Goal: Information Seeking & Learning: Learn about a topic

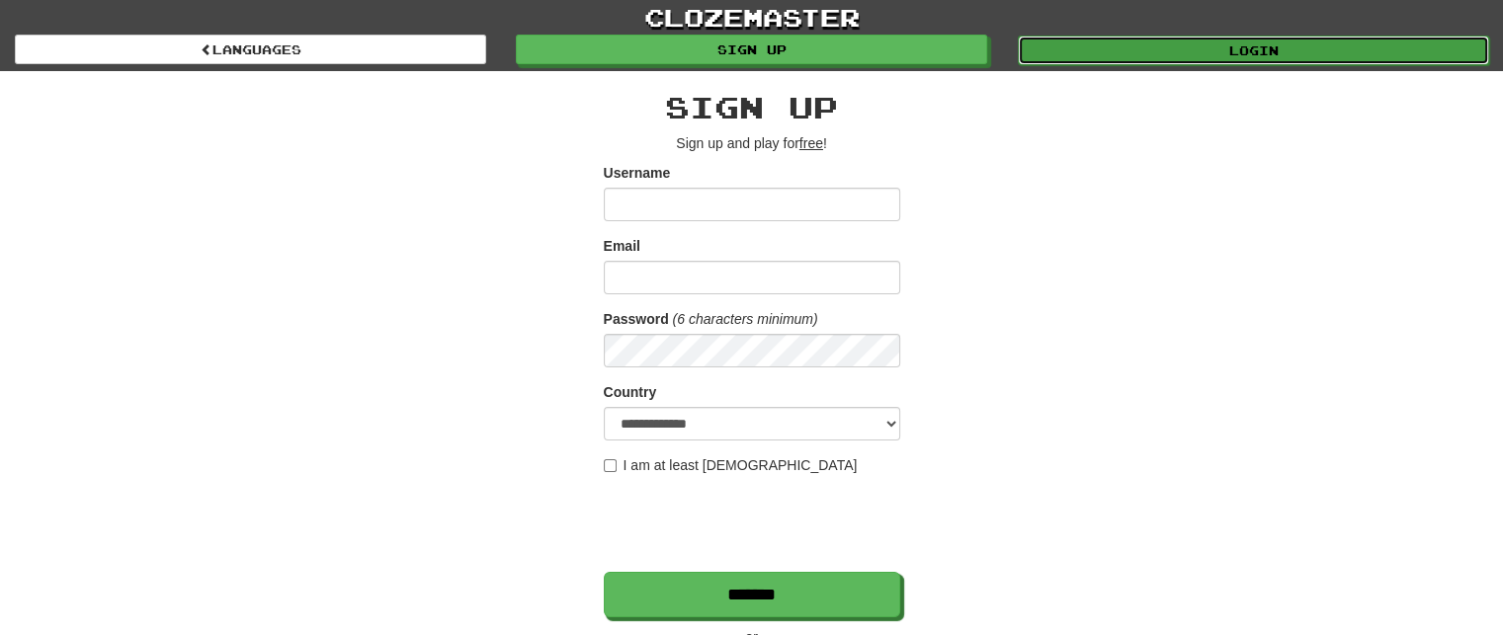
click at [1111, 42] on link "Login" at bounding box center [1253, 51] width 471 height 30
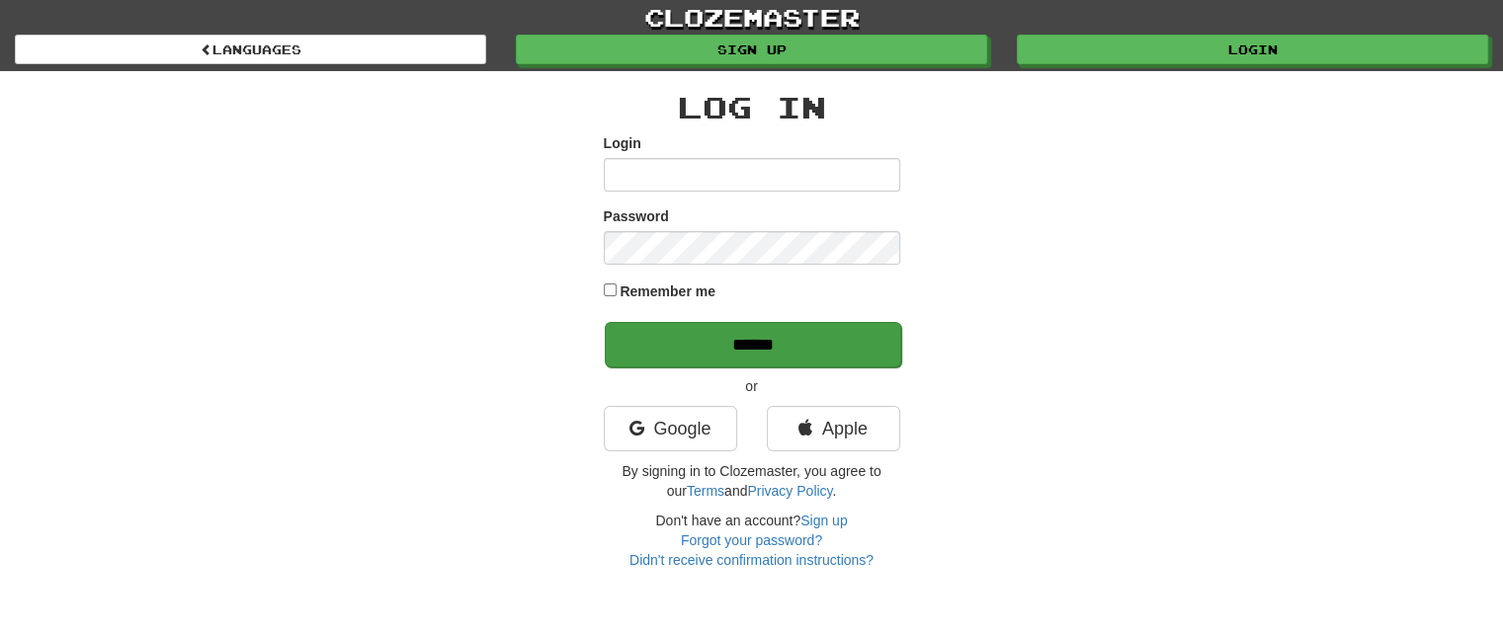
type input "**********"
click at [708, 346] on input "******" at bounding box center [753, 344] width 296 height 45
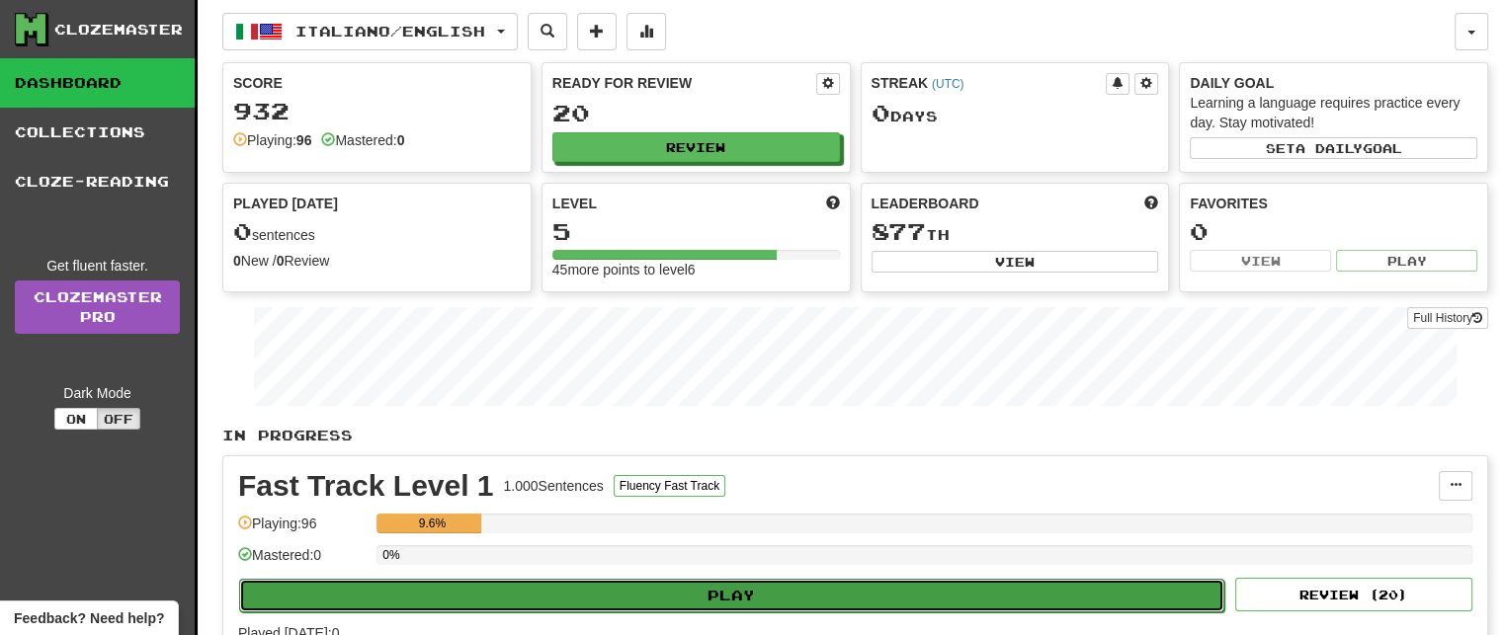
click at [700, 587] on button "Play" at bounding box center [731, 596] width 985 height 34
select select "**"
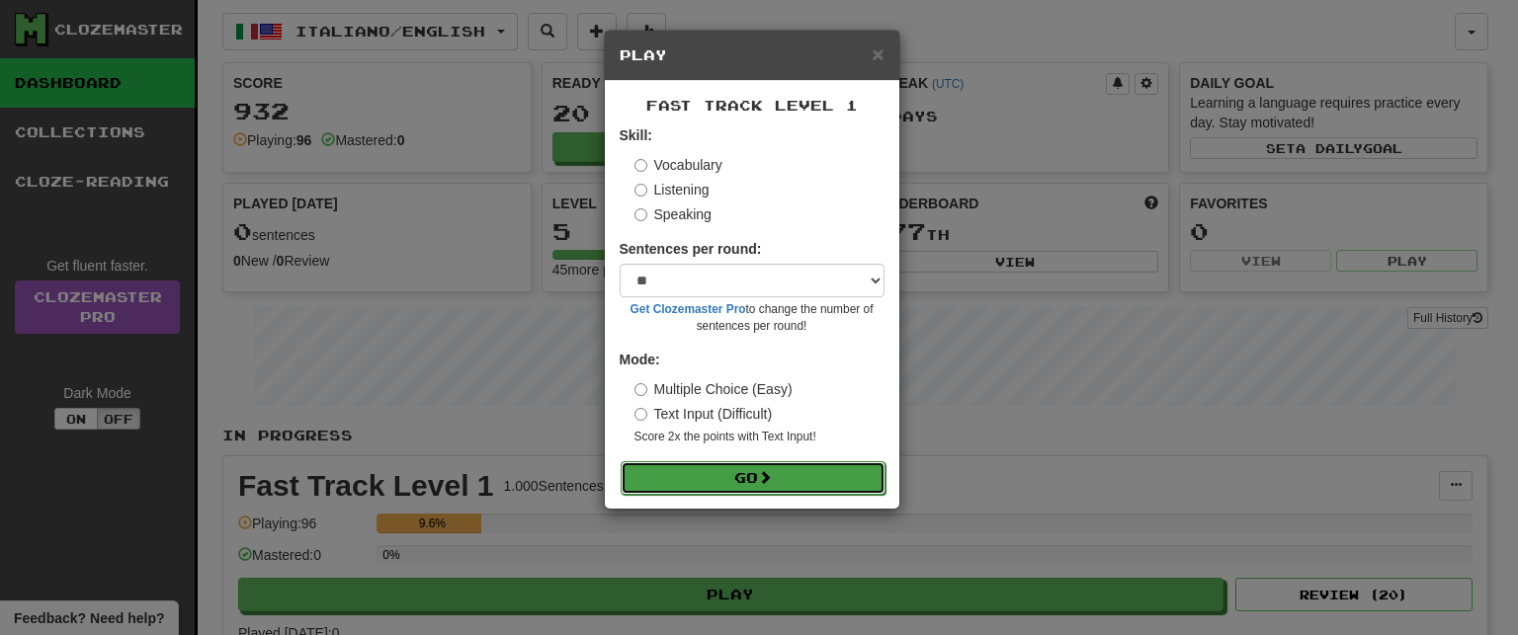
click at [739, 477] on button "Go" at bounding box center [753, 479] width 265 height 34
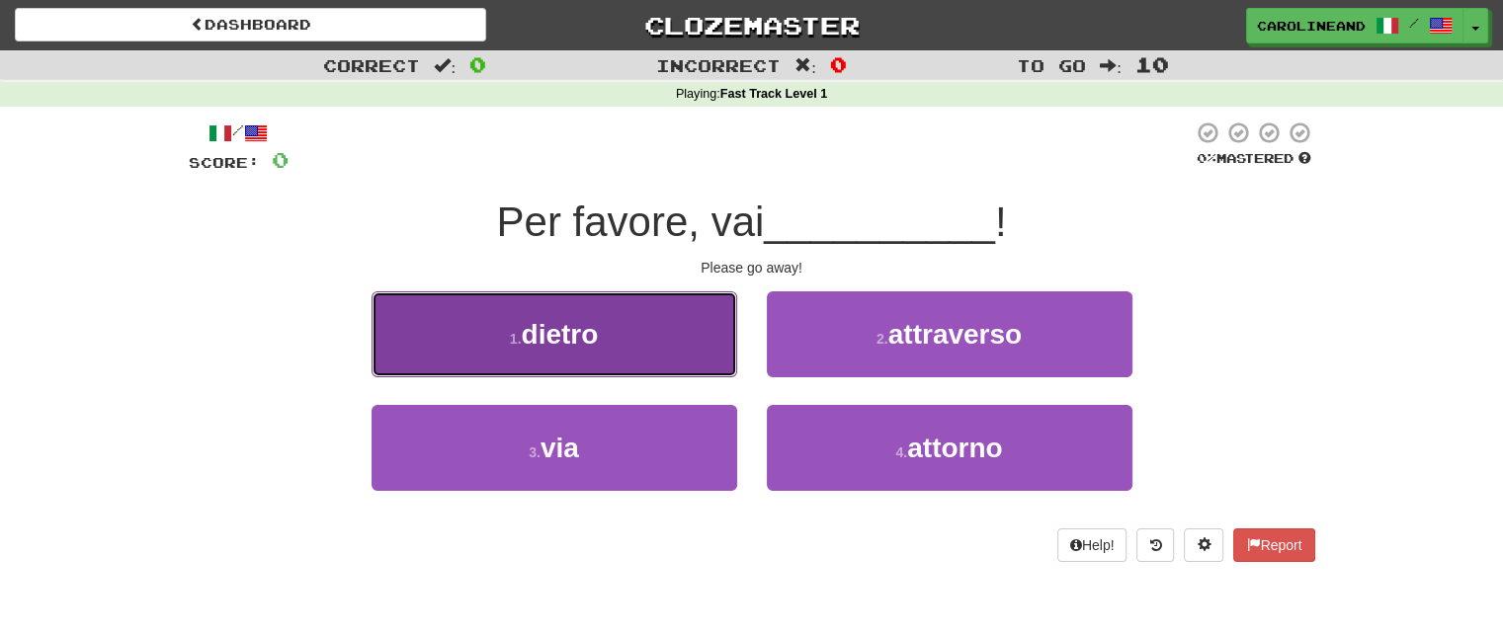
click at [672, 332] on button "1 . dietro" at bounding box center [555, 335] width 366 height 86
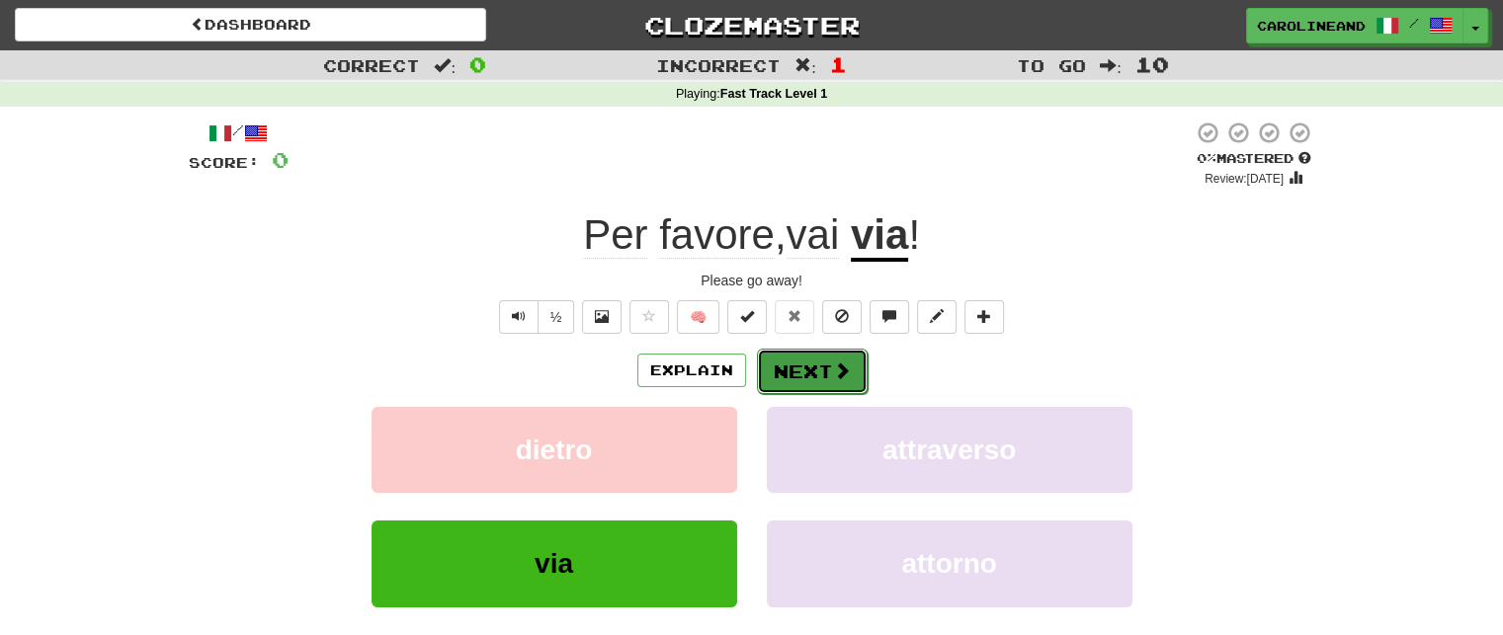
click at [781, 364] on button "Next" at bounding box center [812, 371] width 111 height 45
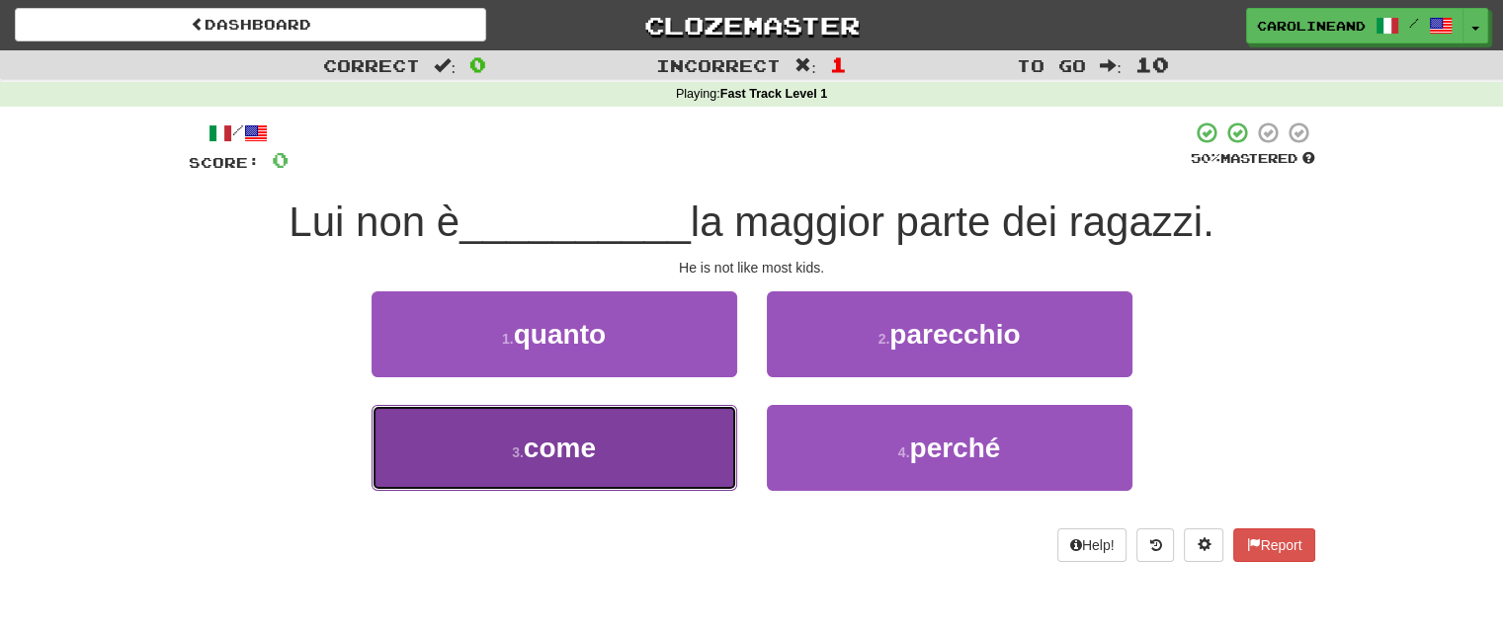
click at [620, 447] on button "3 . come" at bounding box center [555, 448] width 366 height 86
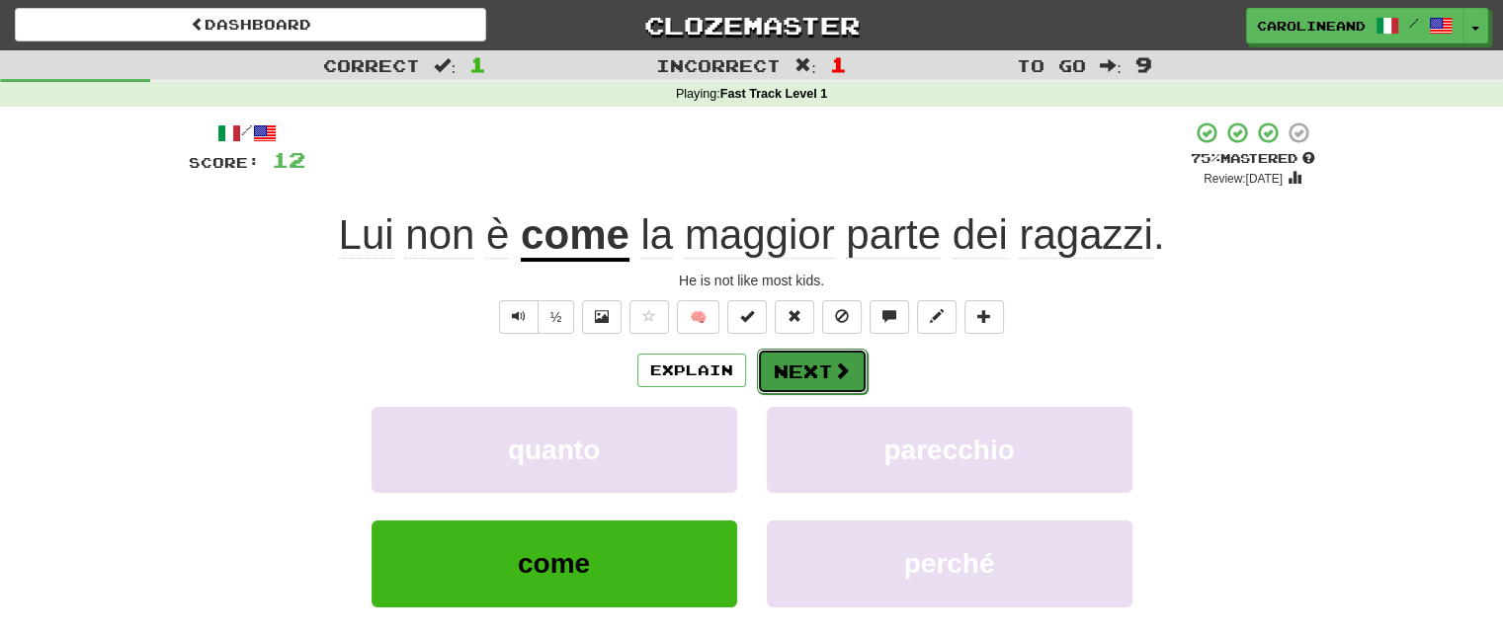
click at [809, 378] on button "Next" at bounding box center [812, 371] width 111 height 45
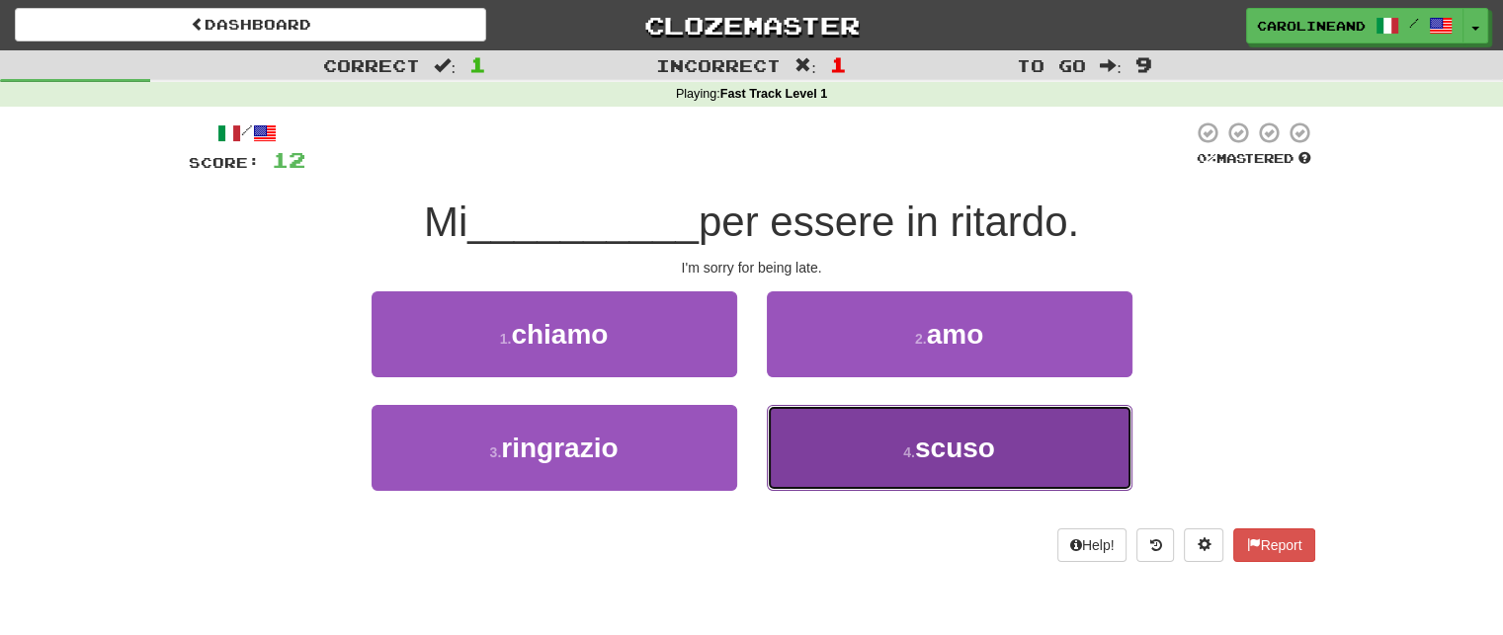
click at [923, 433] on span "scuso" at bounding box center [955, 448] width 80 height 31
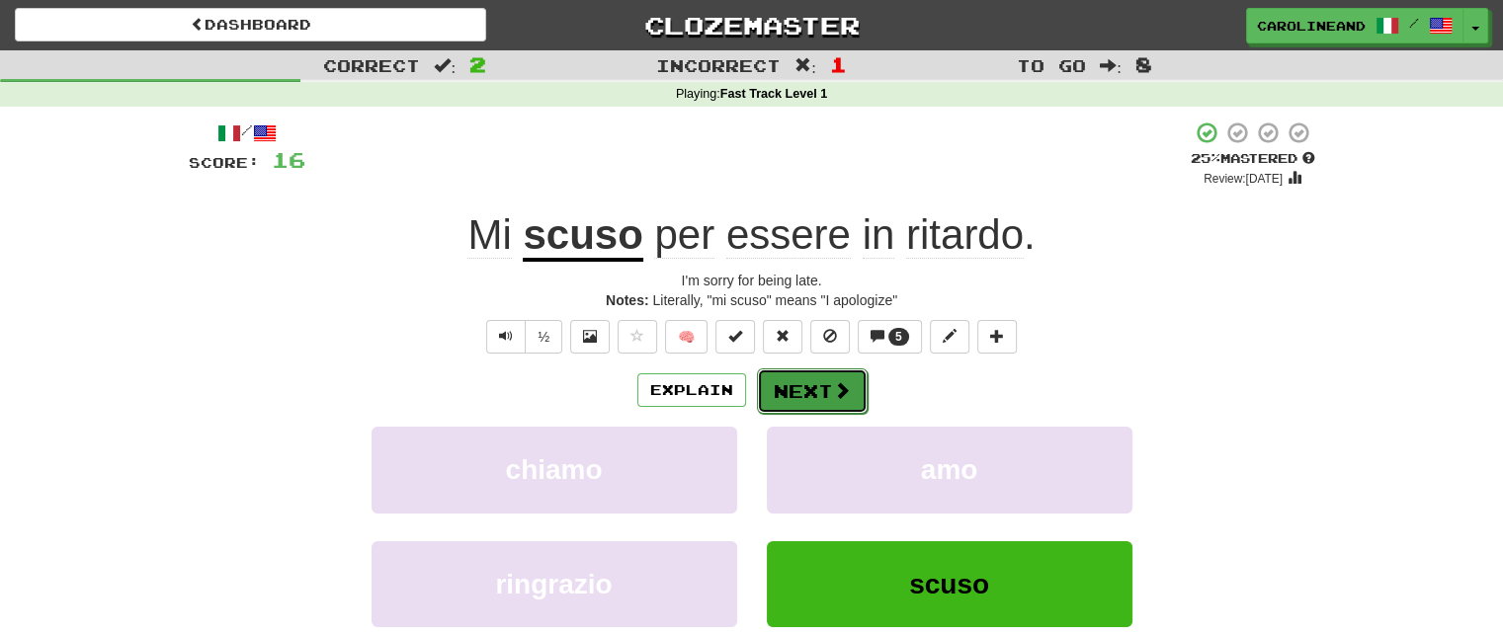
click at [852, 376] on button "Next" at bounding box center [812, 391] width 111 height 45
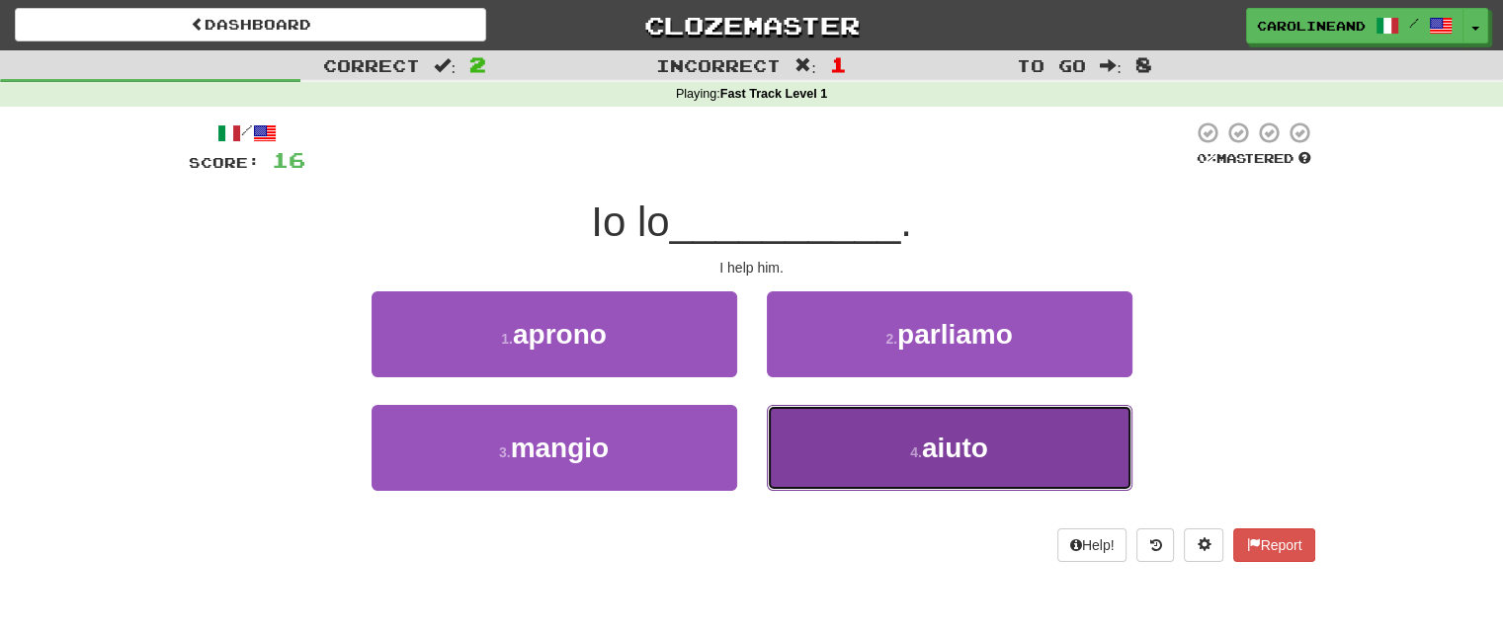
click at [881, 470] on button "4 . aiuto" at bounding box center [950, 448] width 366 height 86
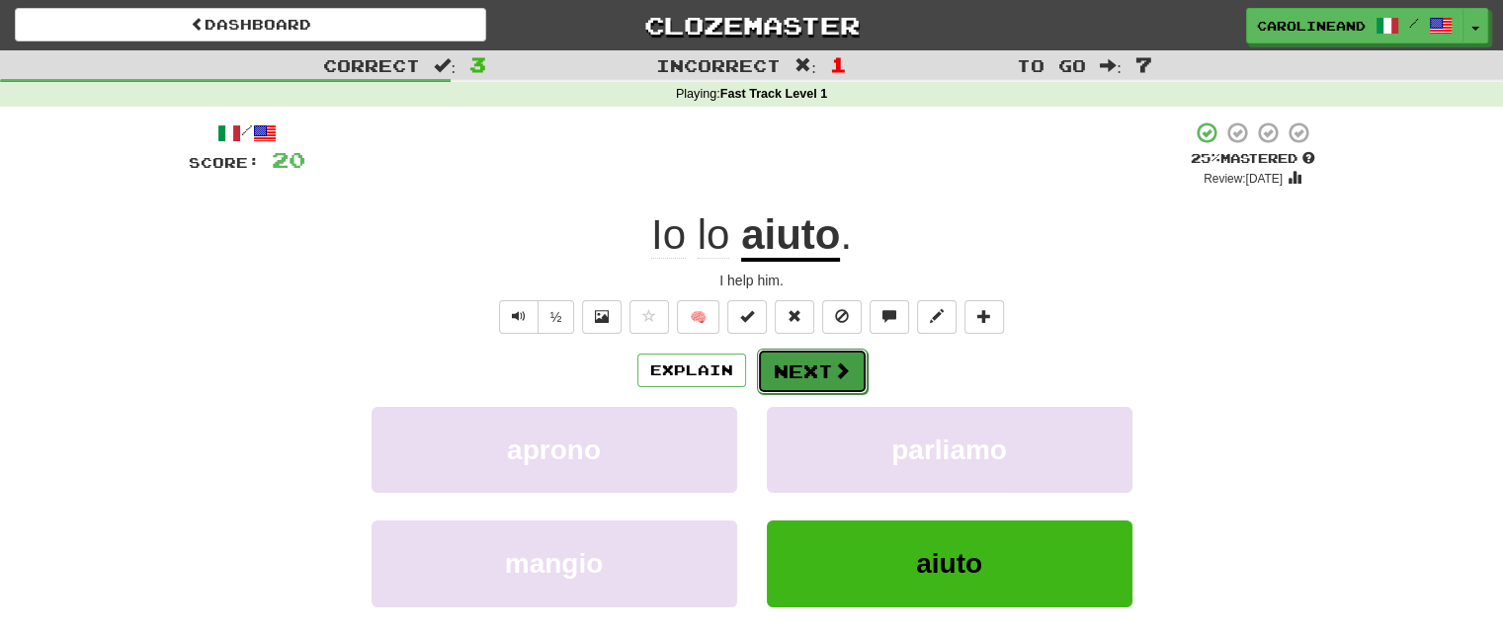
click at [841, 375] on span at bounding box center [842, 371] width 18 height 18
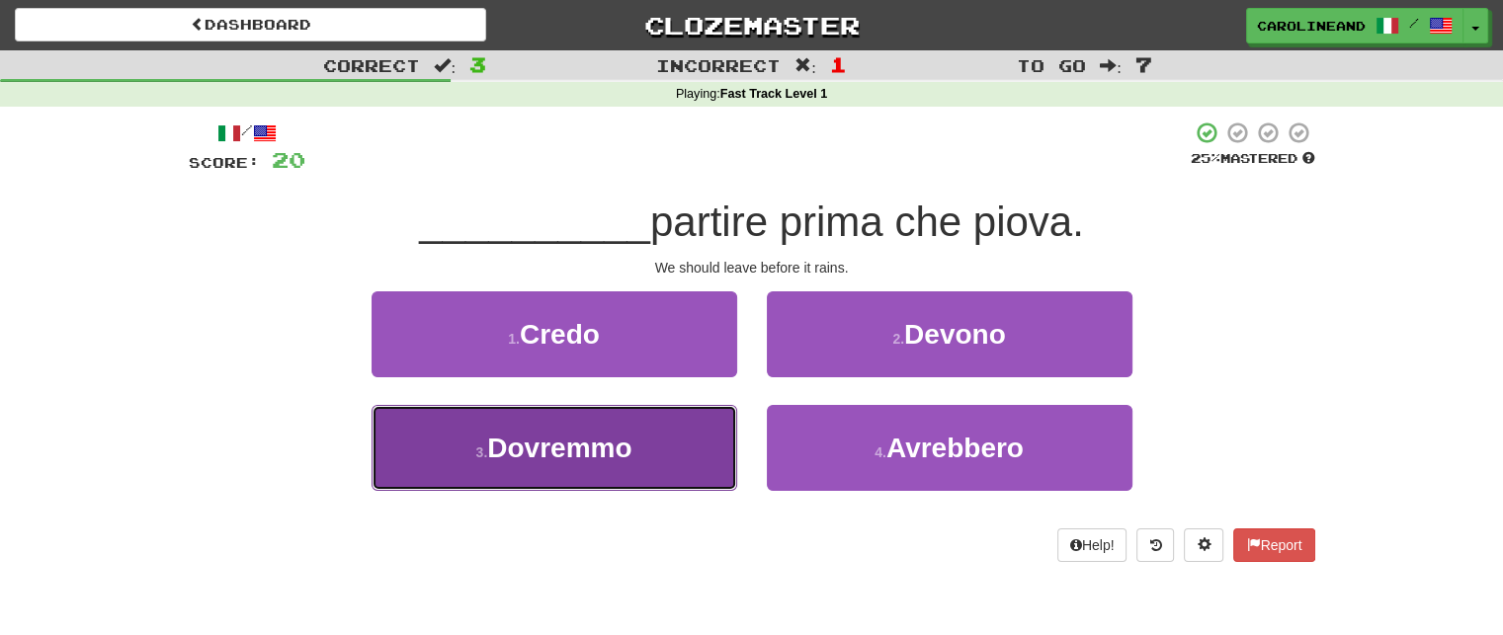
click at [716, 450] on button "3 . Dovremmo" at bounding box center [555, 448] width 366 height 86
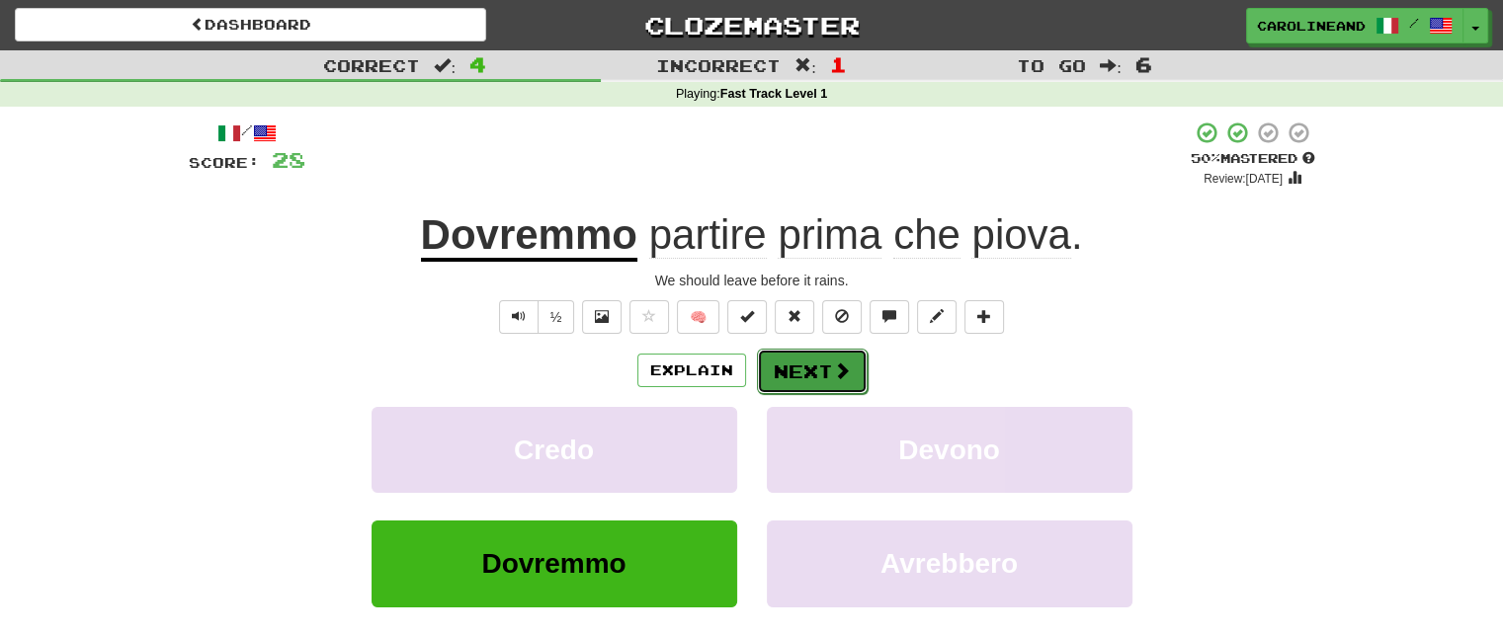
click at [828, 378] on button "Next" at bounding box center [812, 371] width 111 height 45
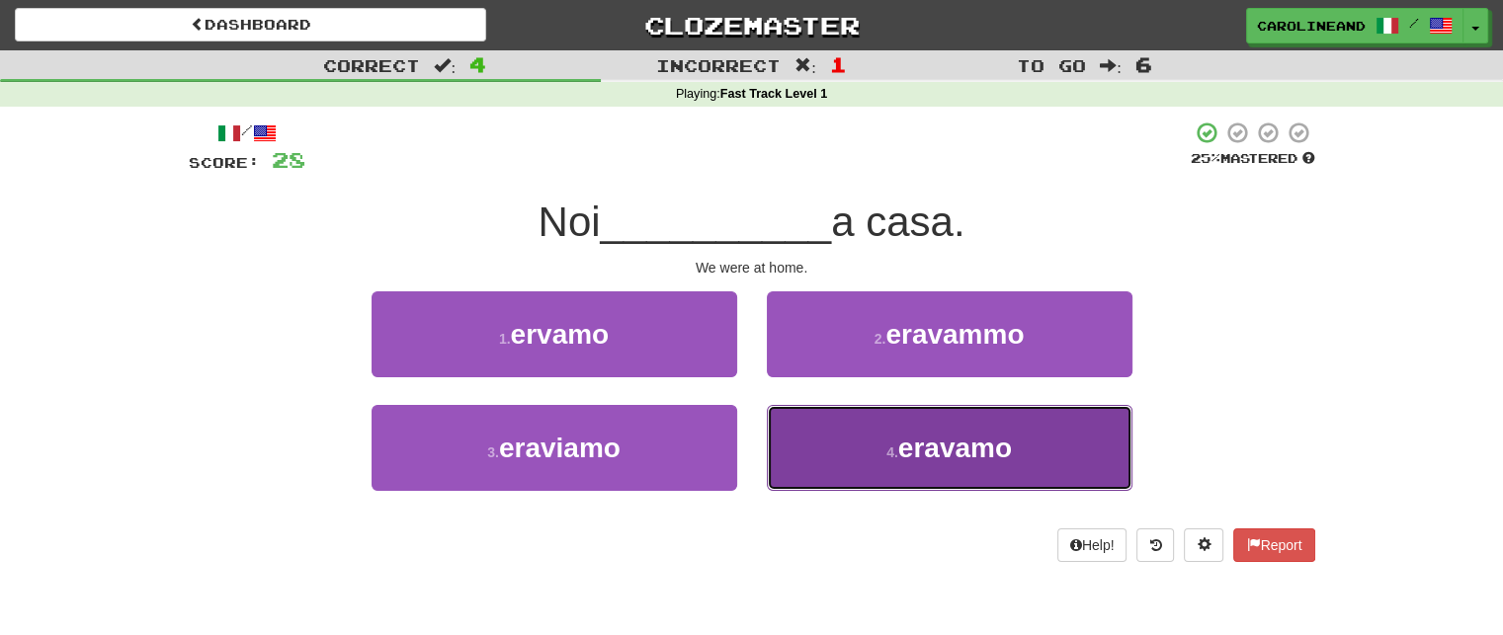
click at [885, 439] on button "4 . eravamo" at bounding box center [950, 448] width 366 height 86
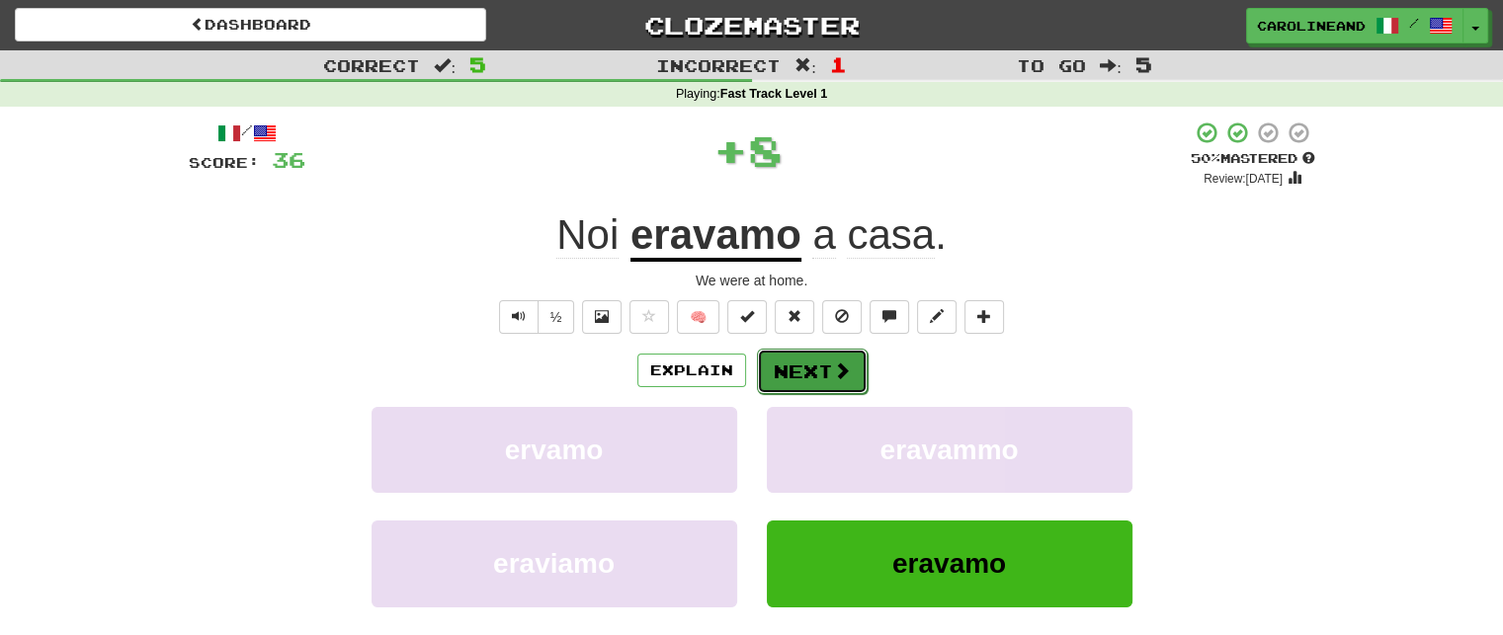
click at [842, 374] on span at bounding box center [842, 371] width 18 height 18
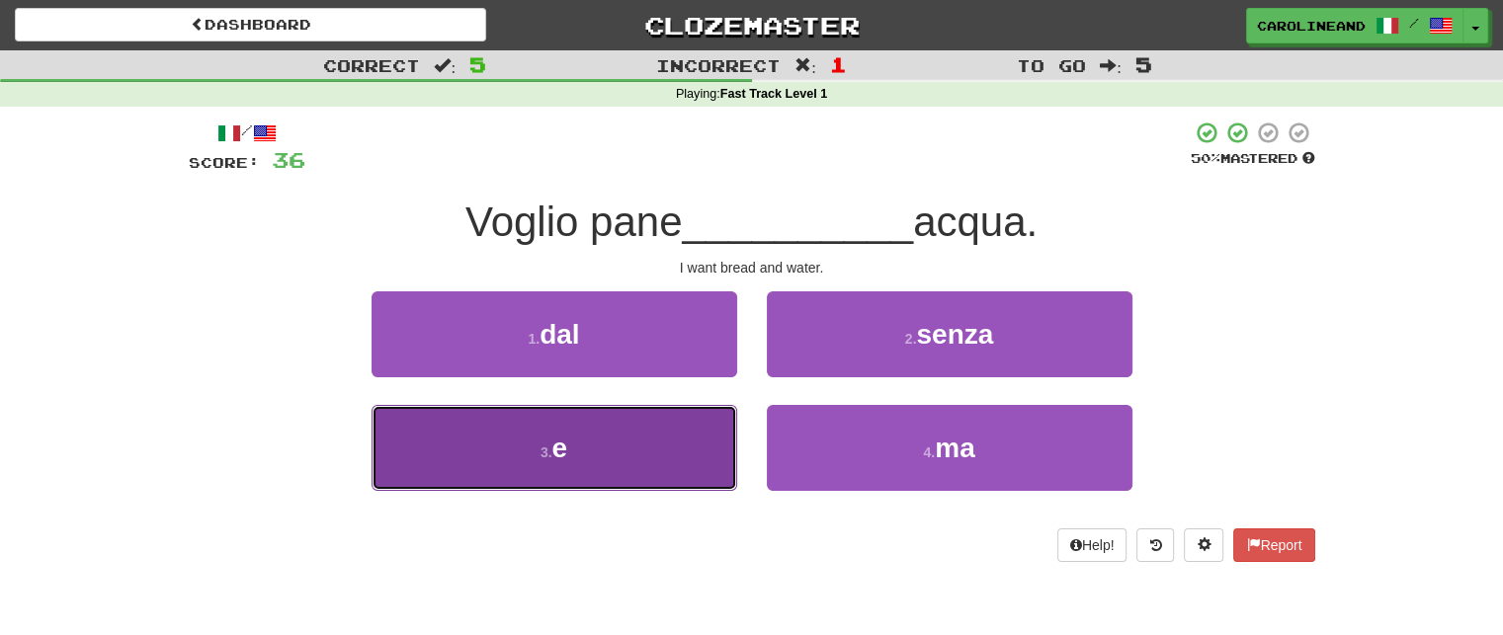
click at [700, 440] on button "3 . e" at bounding box center [555, 448] width 366 height 86
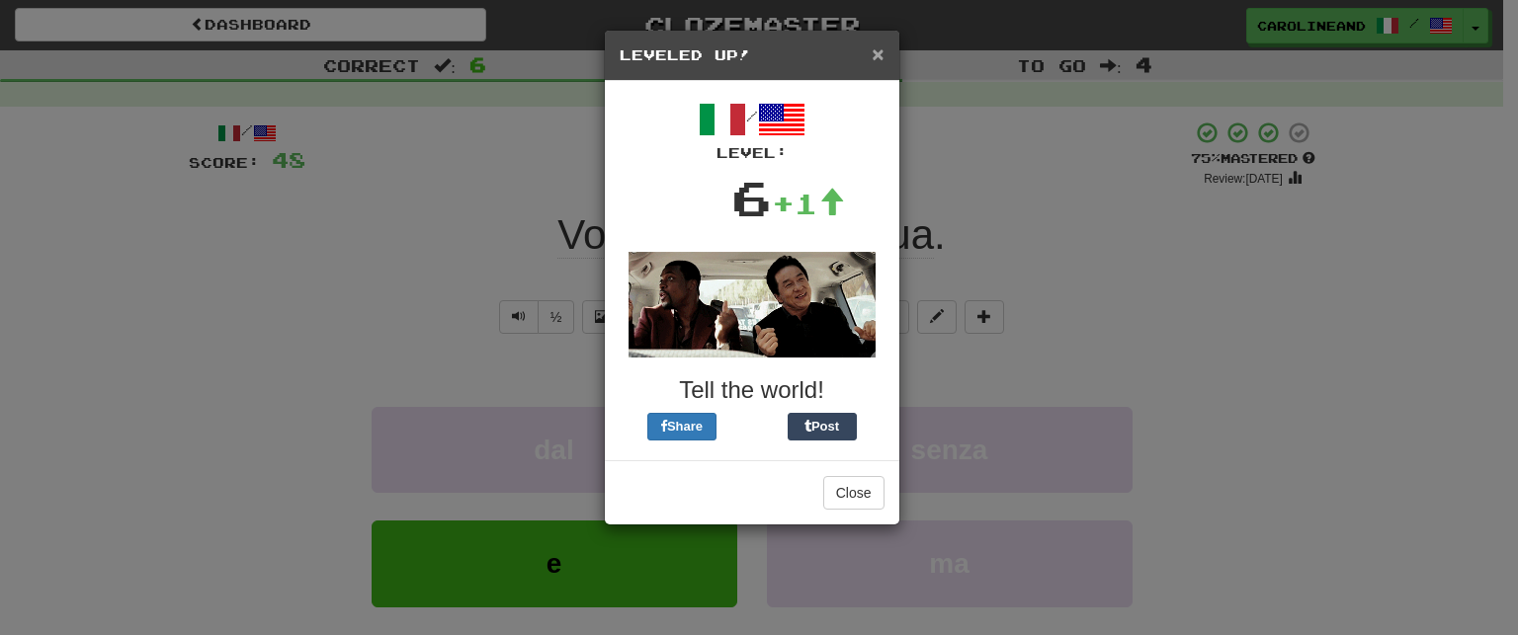
click at [883, 45] on span "×" at bounding box center [878, 53] width 12 height 23
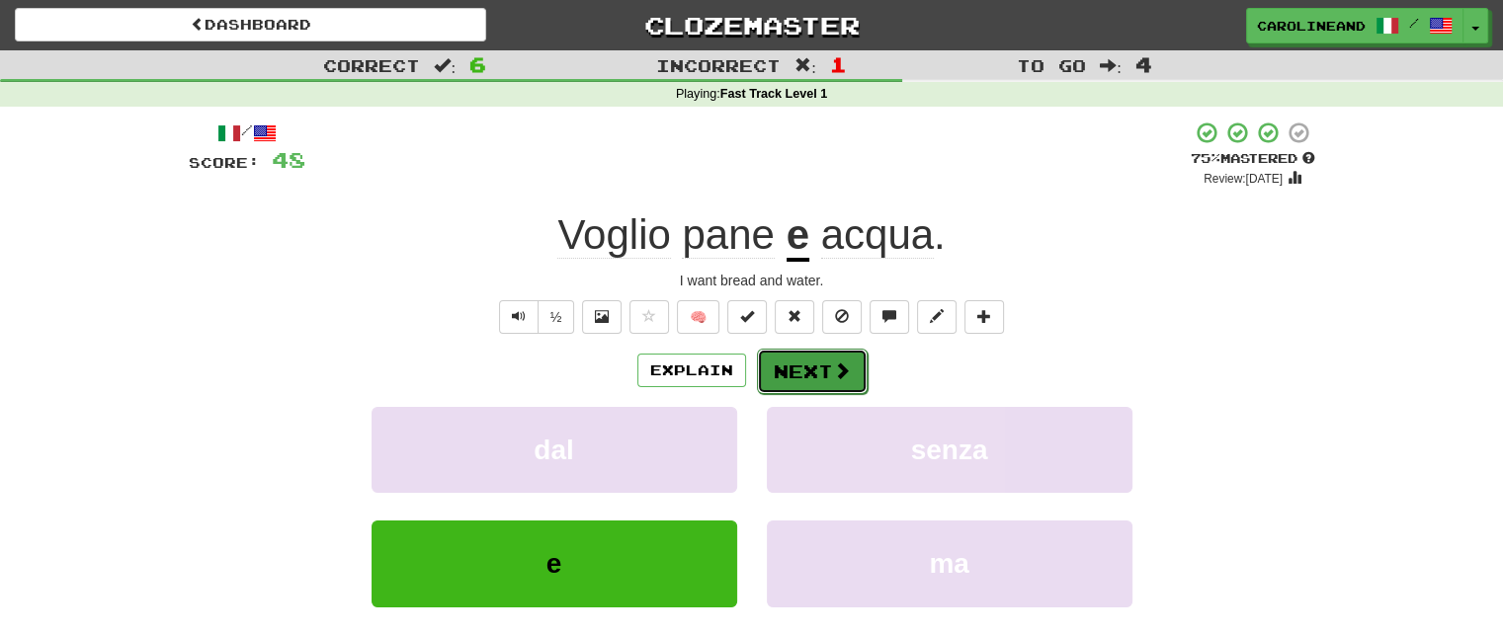
click at [806, 360] on button "Next" at bounding box center [812, 371] width 111 height 45
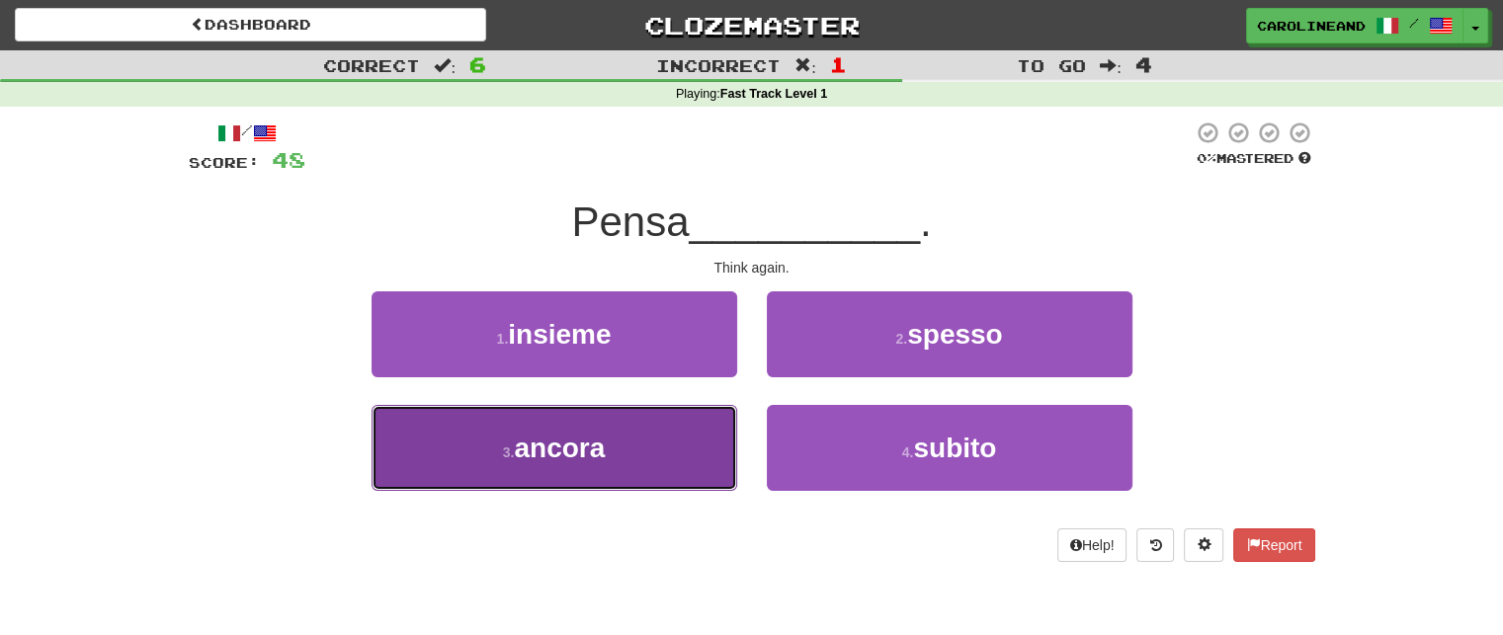
click at [671, 443] on button "3 . ancora" at bounding box center [555, 448] width 366 height 86
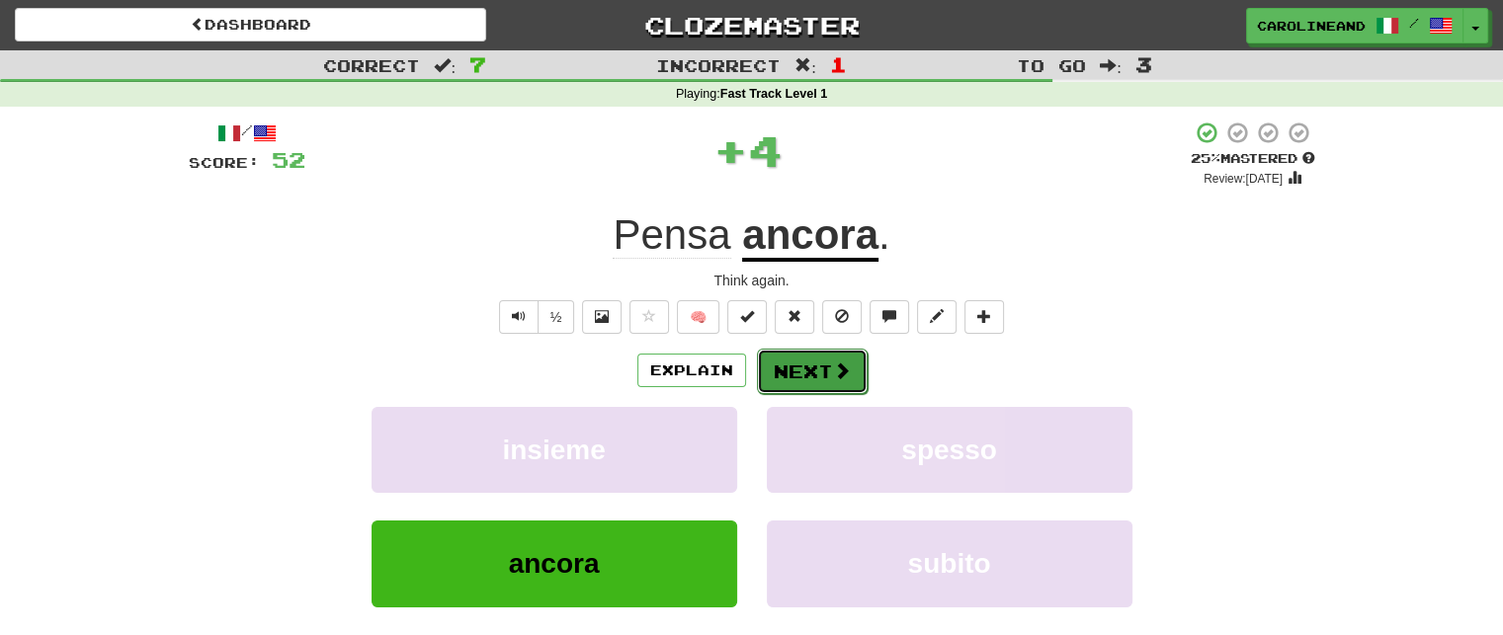
click at [839, 367] on span at bounding box center [842, 371] width 18 height 18
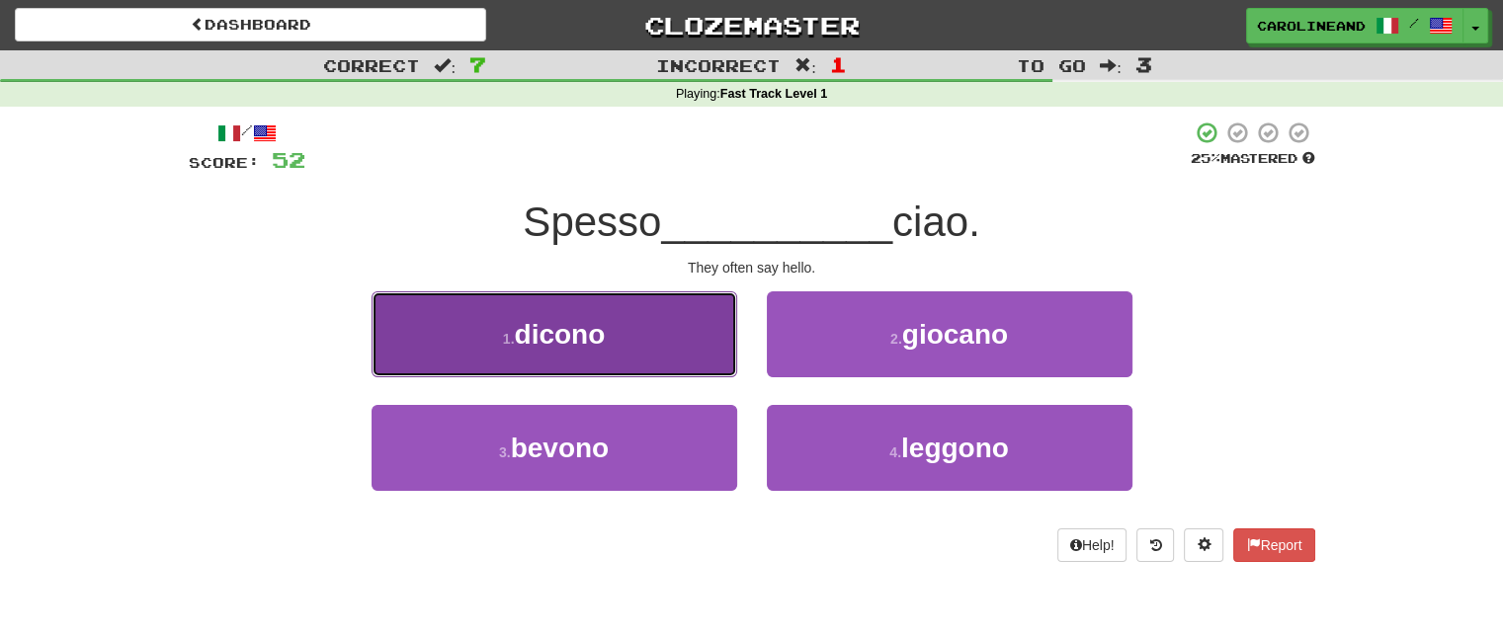
click at [700, 321] on button "1 . dicono" at bounding box center [555, 335] width 366 height 86
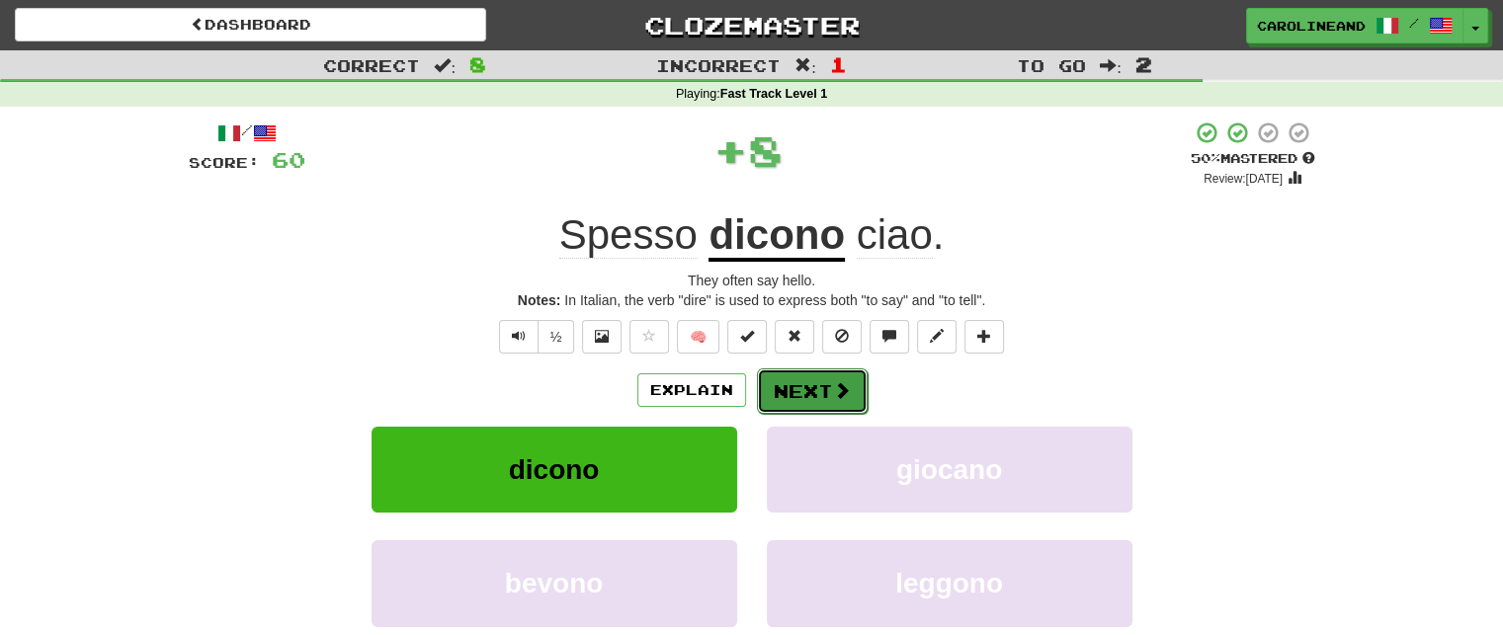
click at [832, 402] on button "Next" at bounding box center [812, 391] width 111 height 45
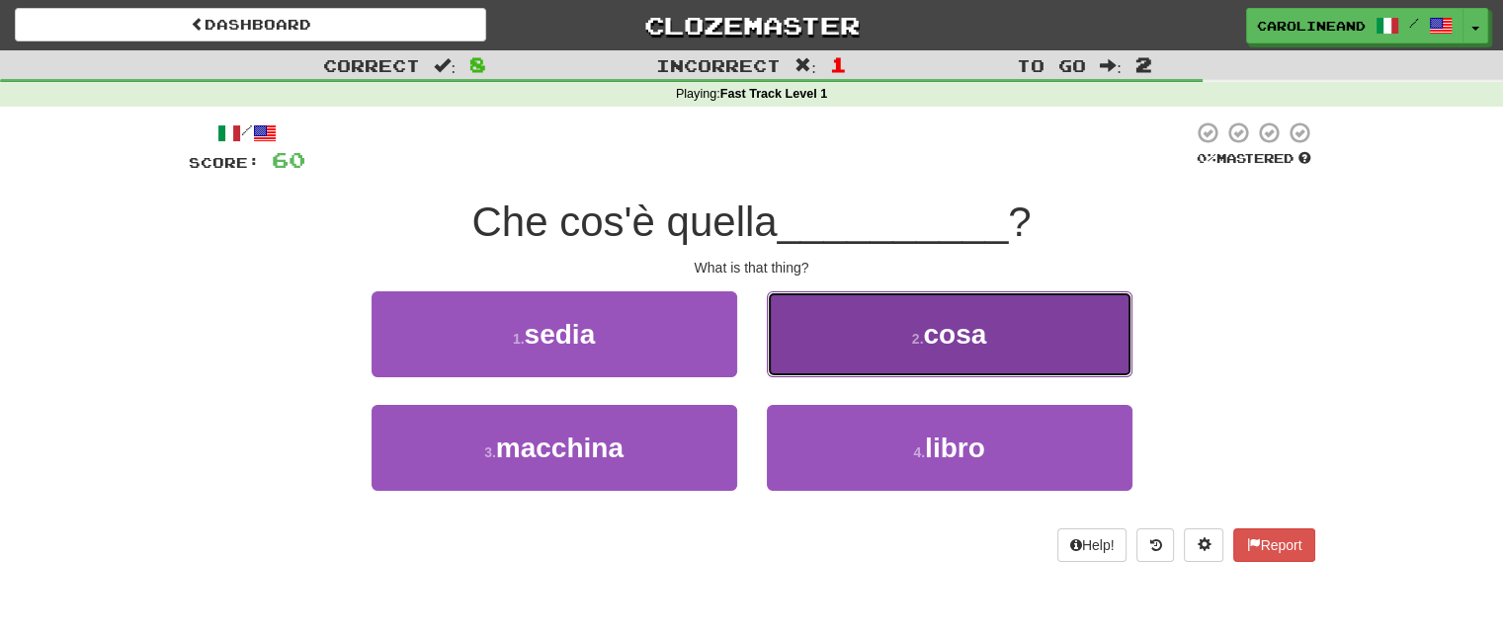
click at [814, 365] on button "2 . cosa" at bounding box center [950, 335] width 366 height 86
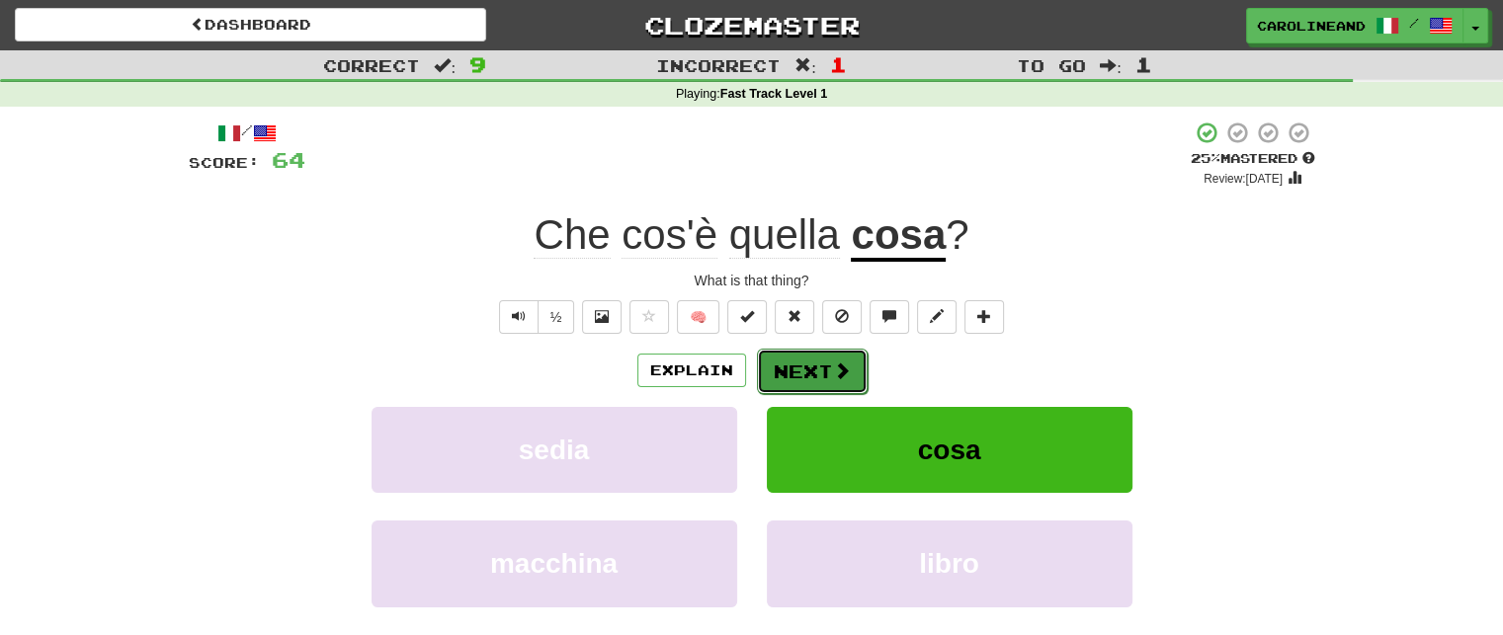
click at [822, 370] on button "Next" at bounding box center [812, 371] width 111 height 45
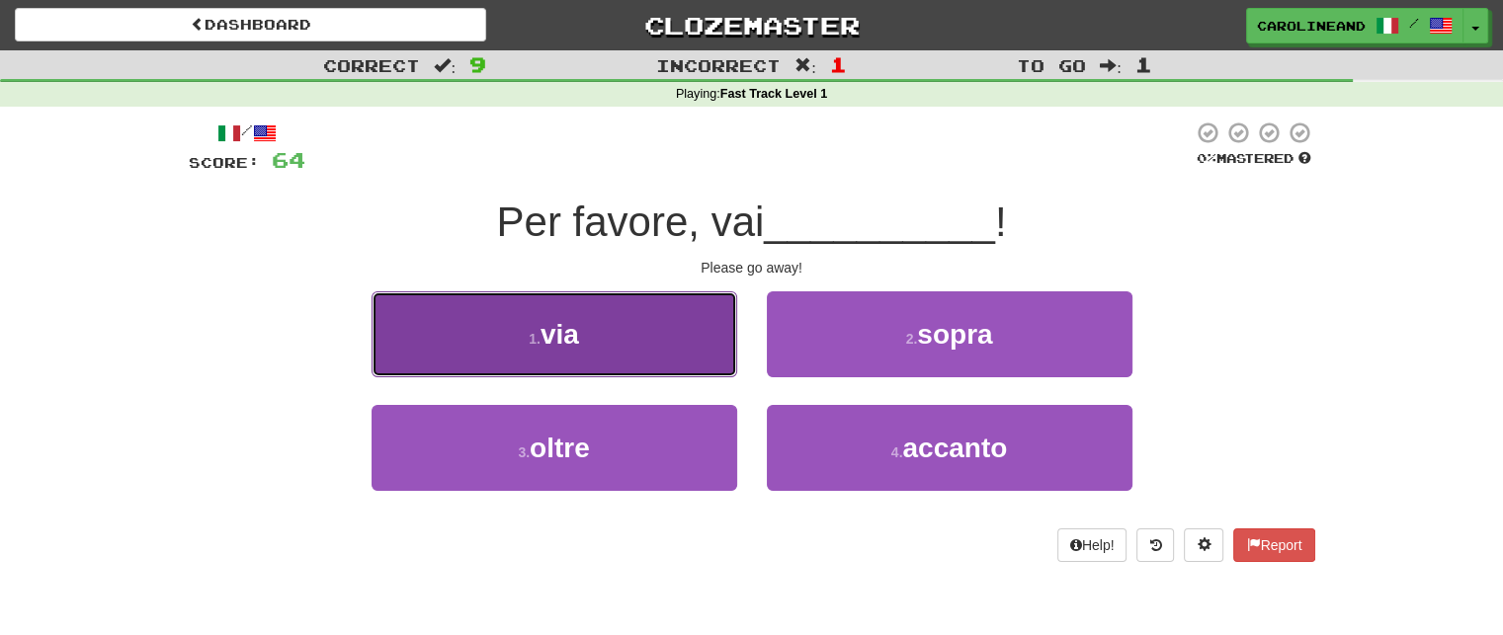
click at [648, 355] on button "1 . via" at bounding box center [555, 335] width 366 height 86
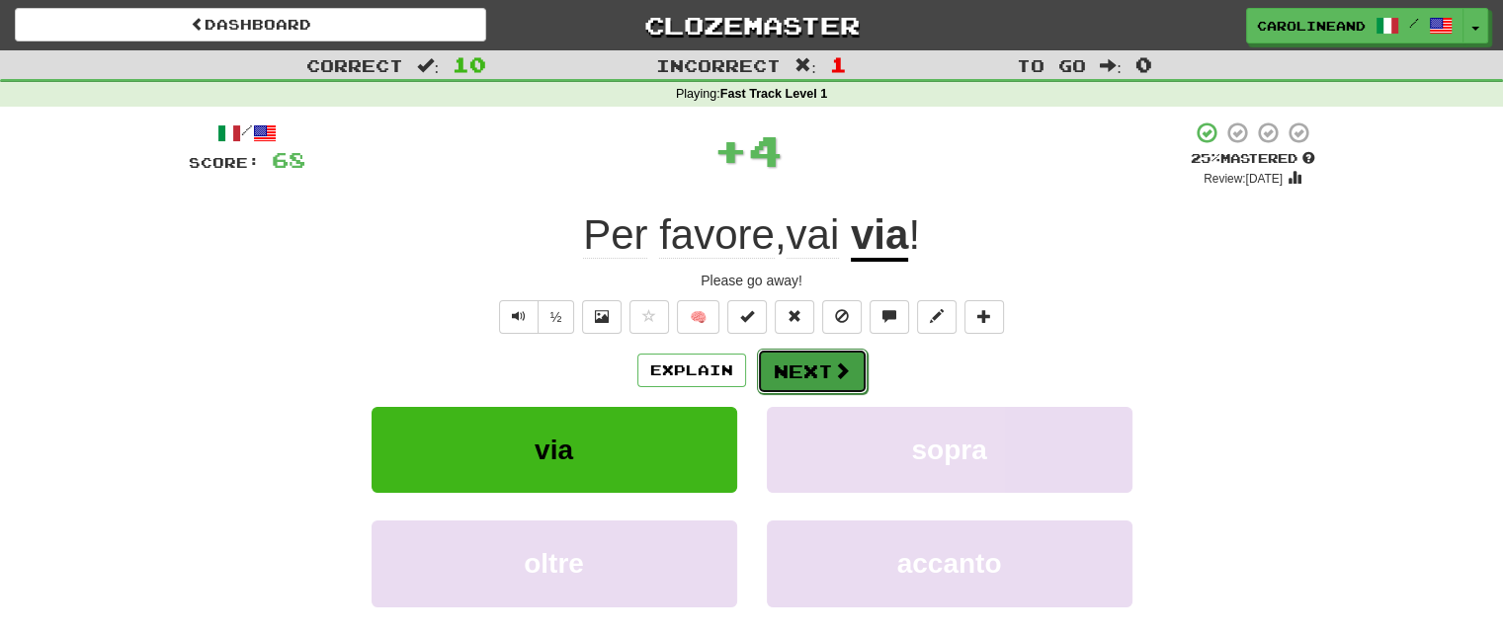
click at [823, 359] on button "Next" at bounding box center [812, 371] width 111 height 45
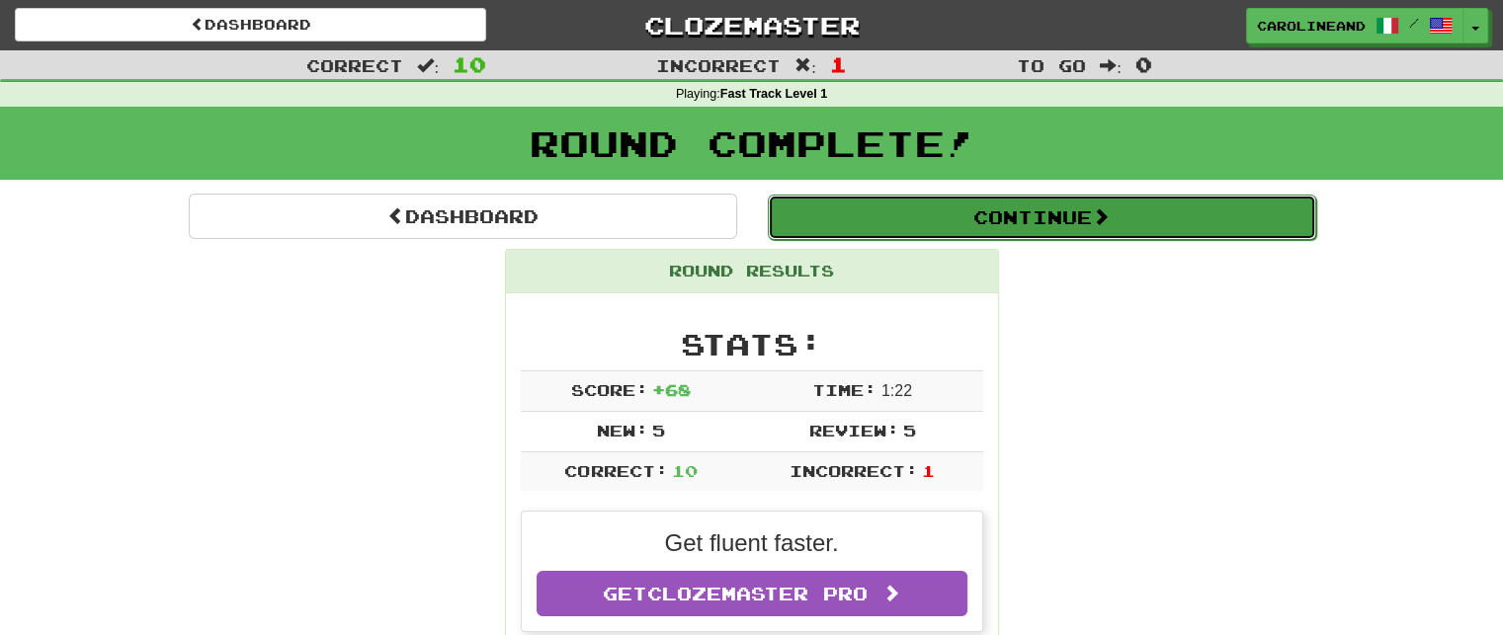
click at [952, 220] on button "Continue" at bounding box center [1042, 217] width 548 height 45
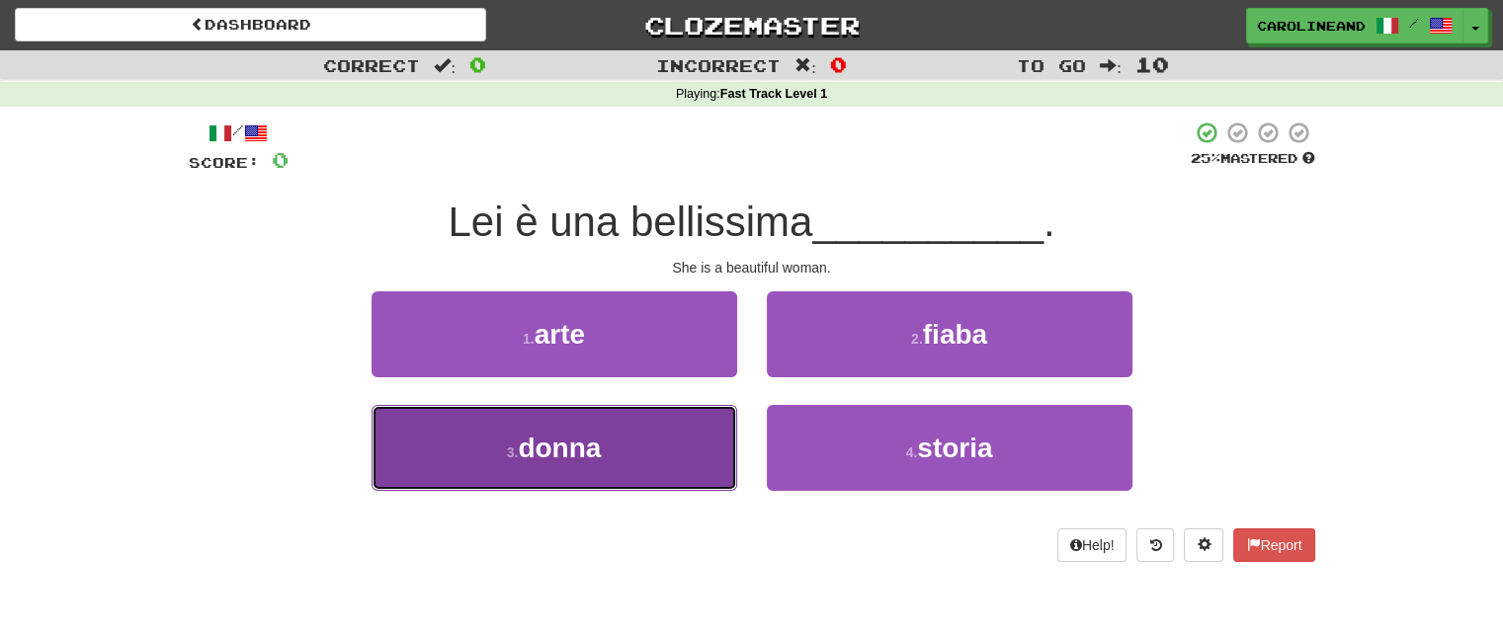
click at [727, 406] on button "3 . donna" at bounding box center [555, 448] width 366 height 86
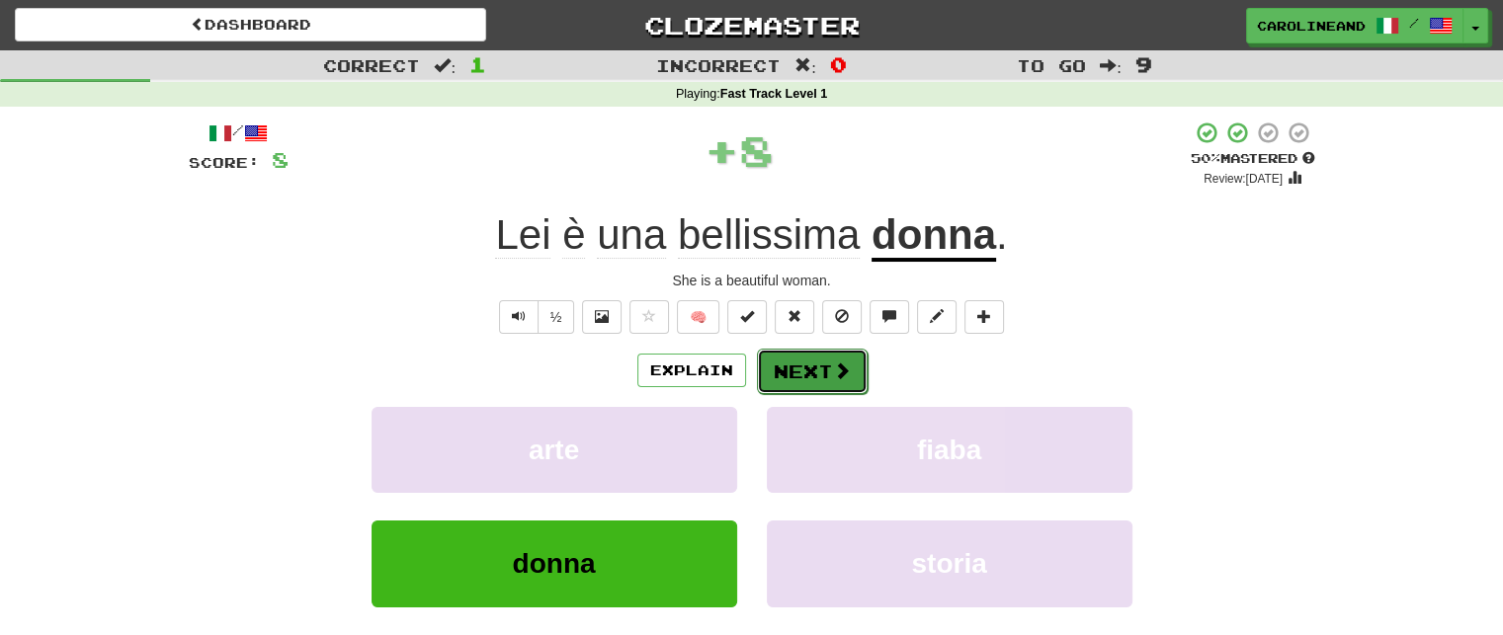
click at [826, 355] on button "Next" at bounding box center [812, 371] width 111 height 45
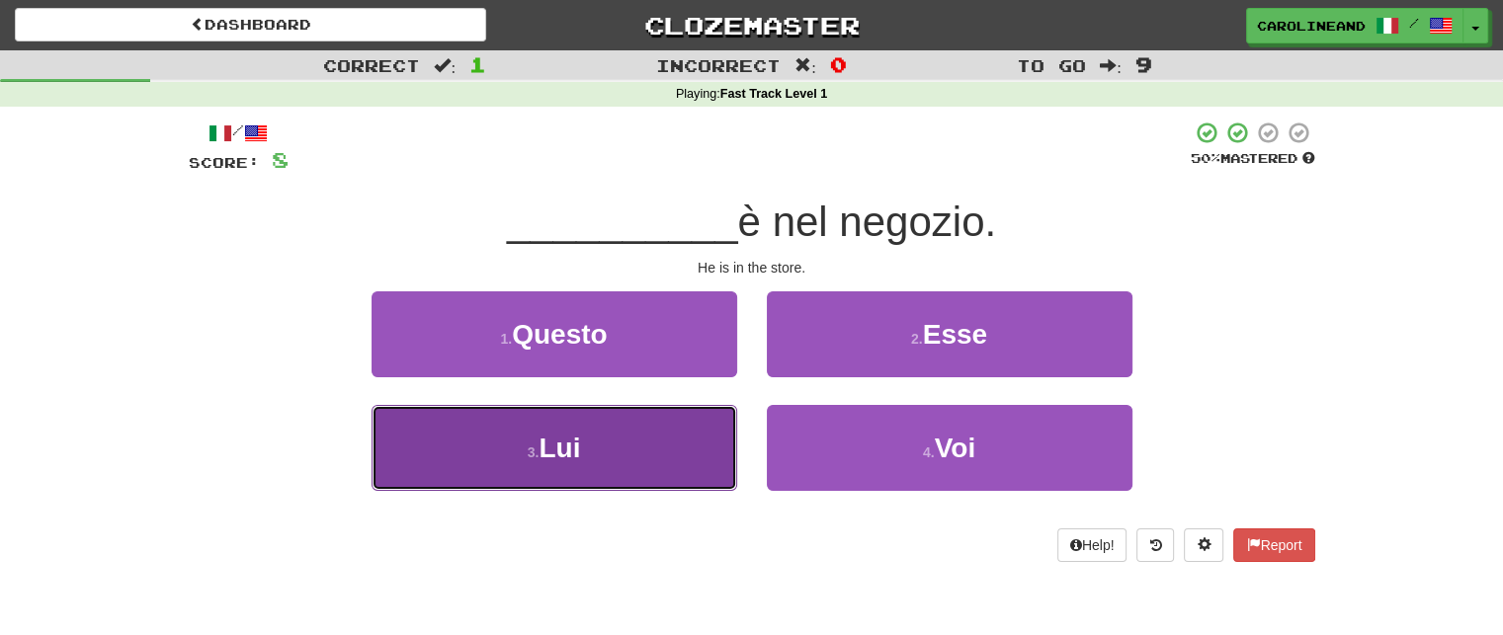
click at [704, 444] on button "3 . Lui" at bounding box center [555, 448] width 366 height 86
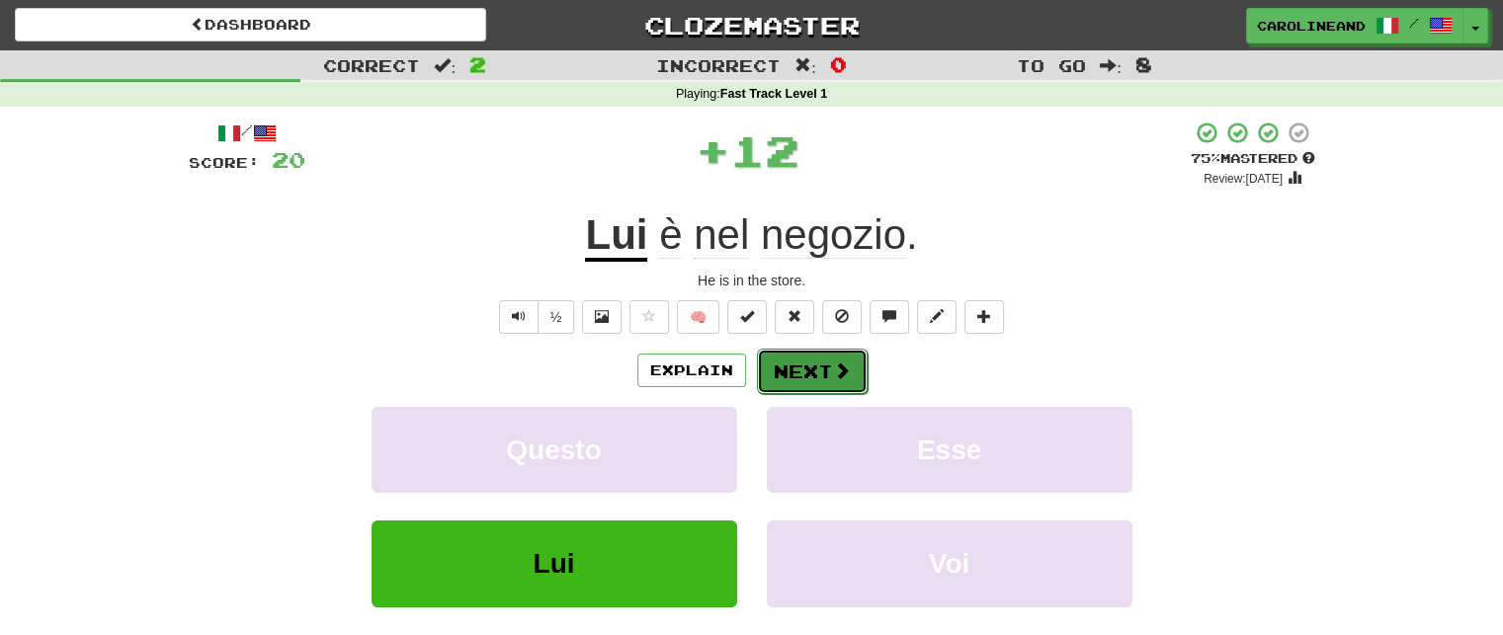
click at [838, 364] on span at bounding box center [842, 371] width 18 height 18
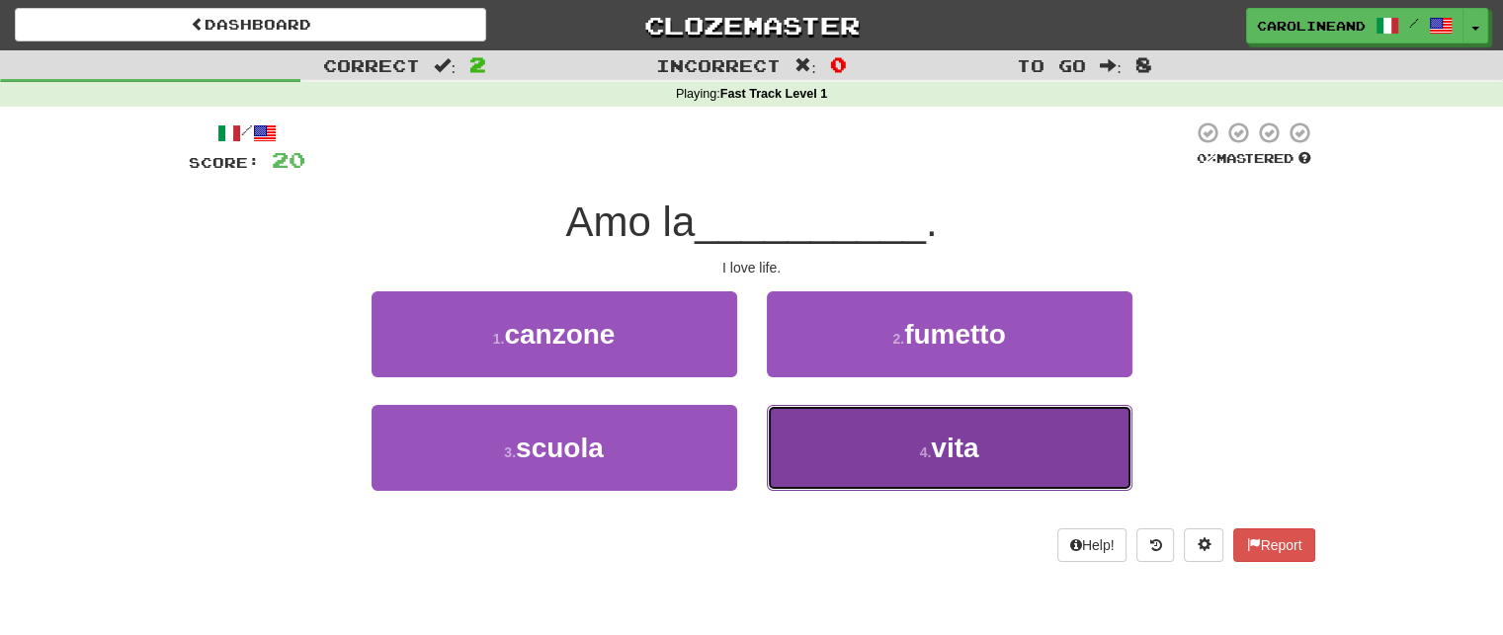
click at [804, 458] on button "4 . vita" at bounding box center [950, 448] width 366 height 86
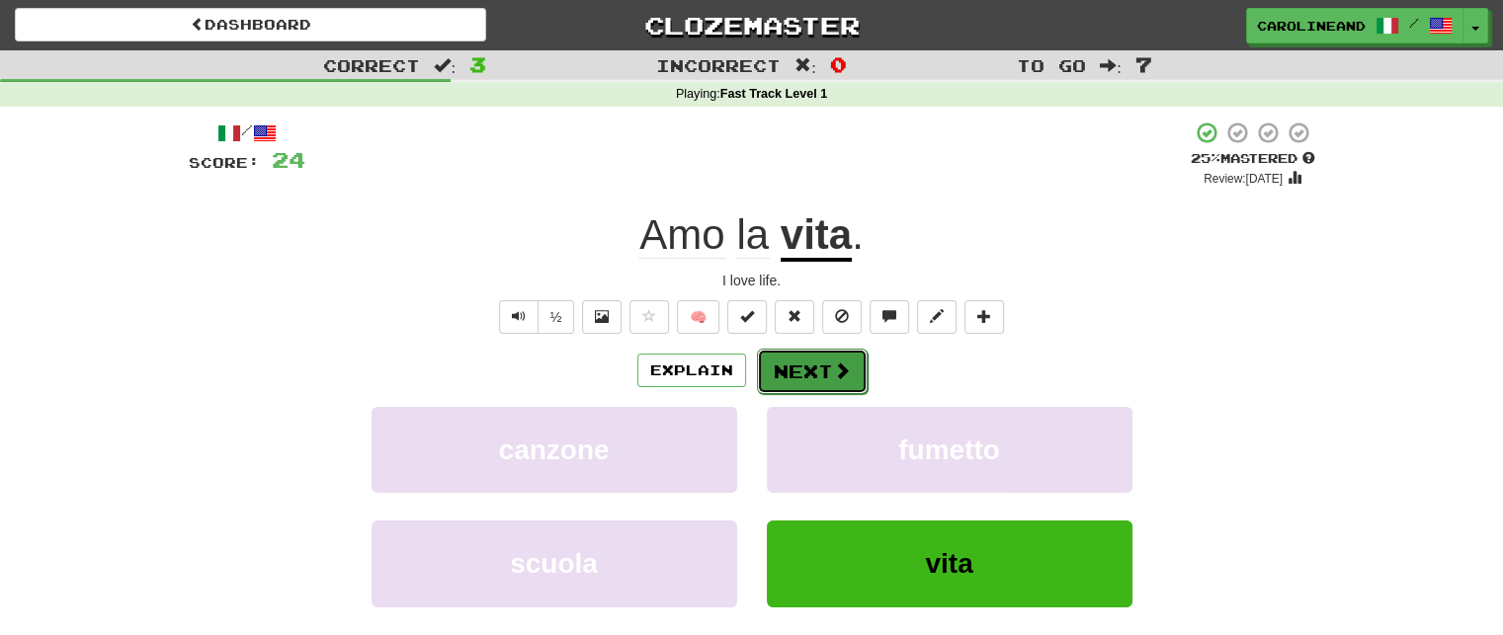
click at [836, 367] on span at bounding box center [842, 371] width 18 height 18
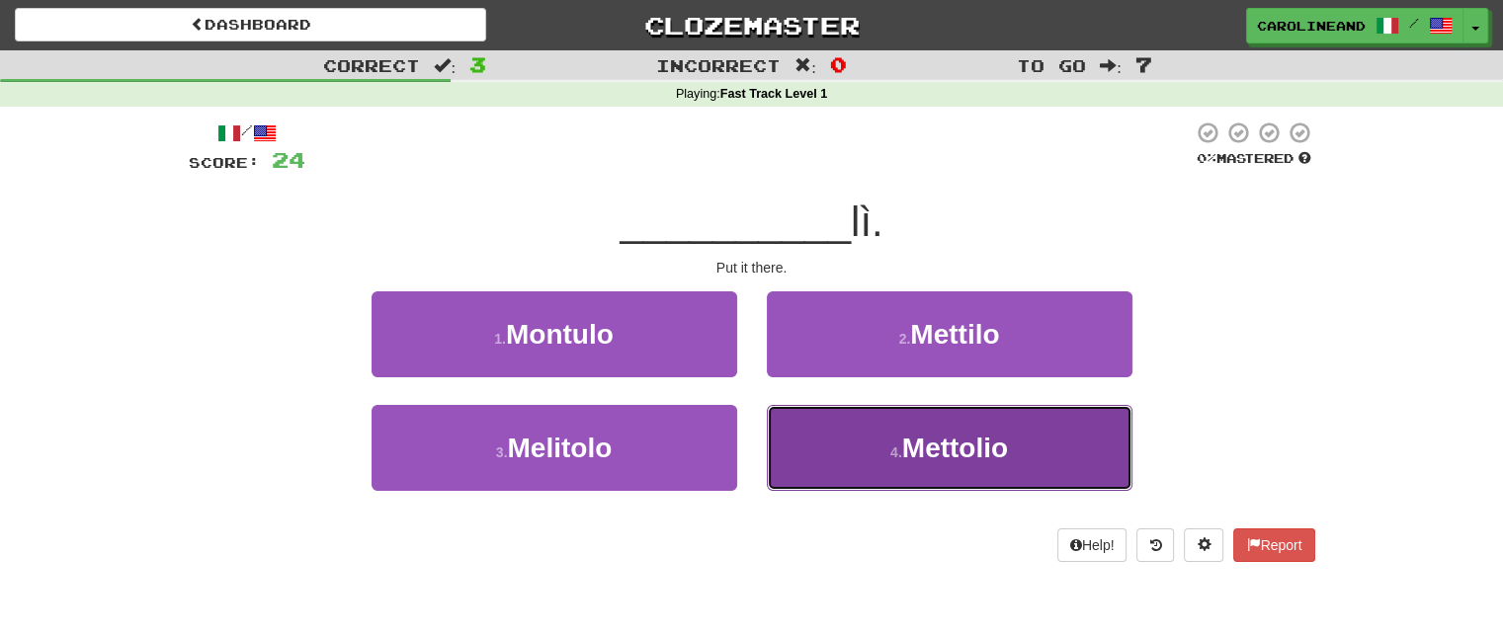
click at [909, 436] on span "Mettolio" at bounding box center [955, 448] width 106 height 31
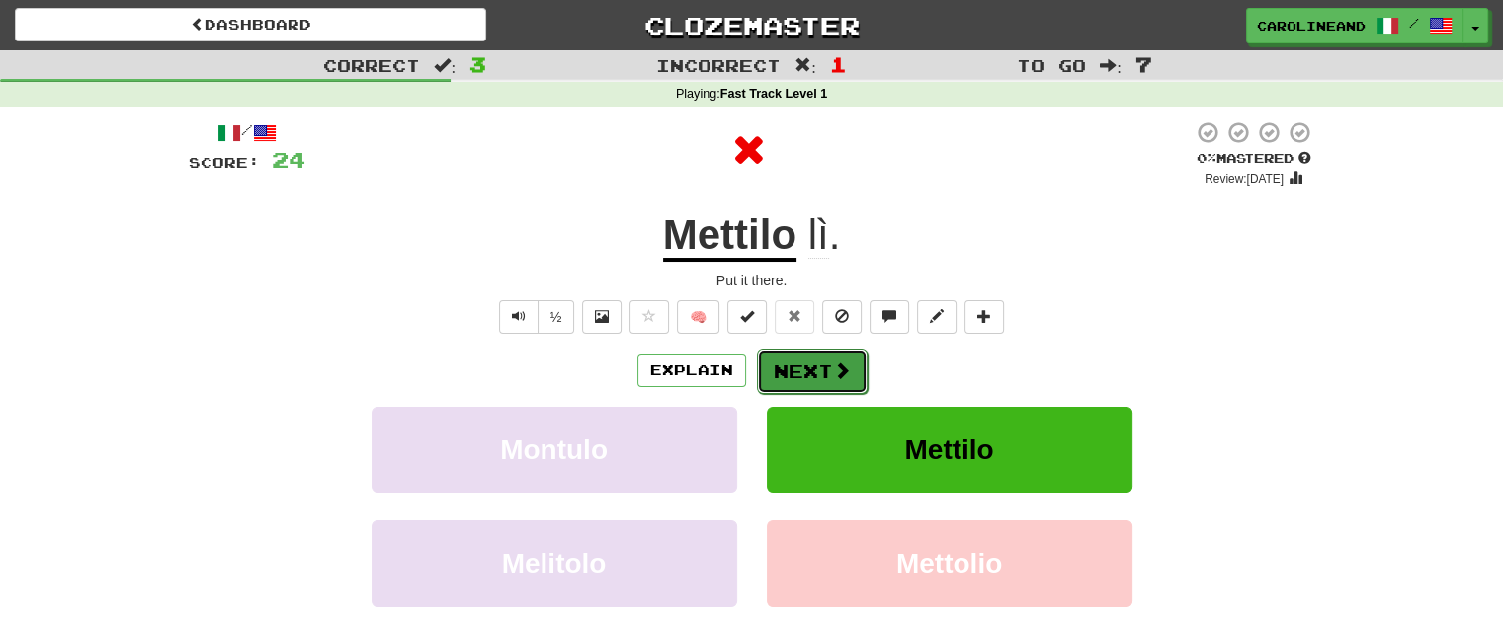
click at [833, 373] on span at bounding box center [842, 371] width 18 height 18
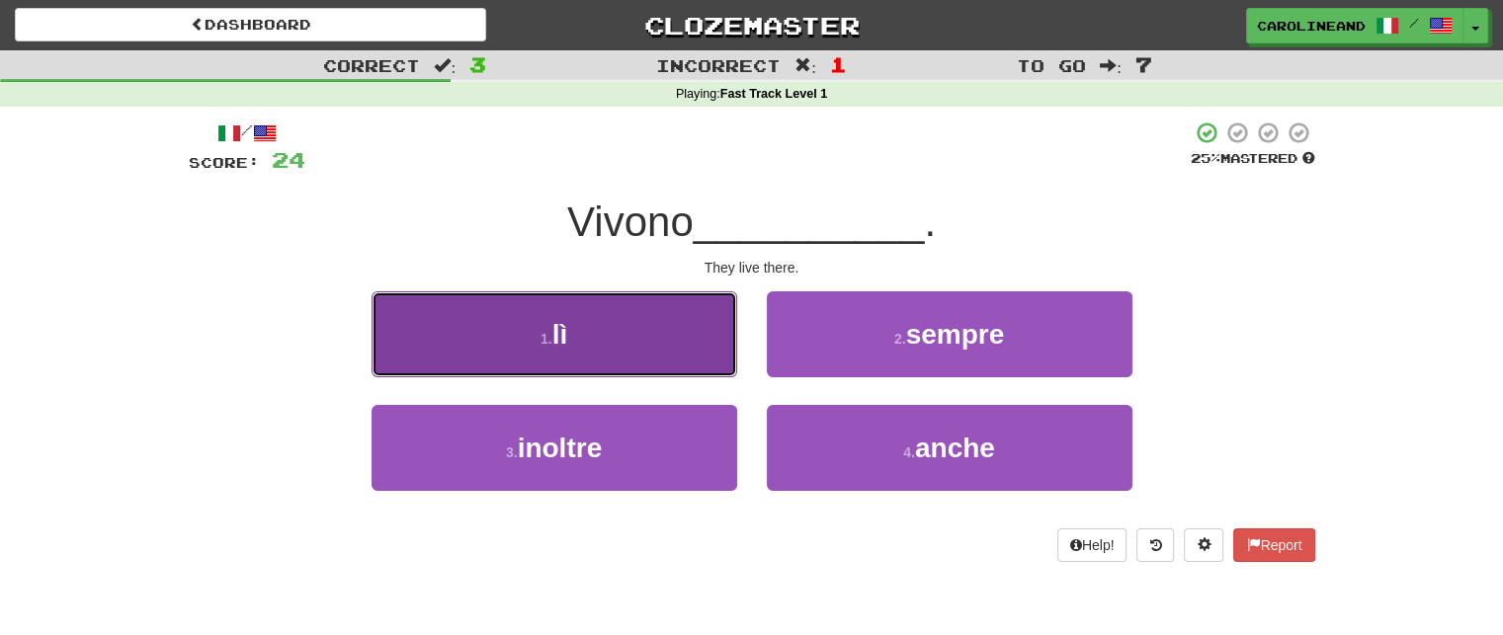
click at [707, 319] on button "1 . lì" at bounding box center [555, 335] width 366 height 86
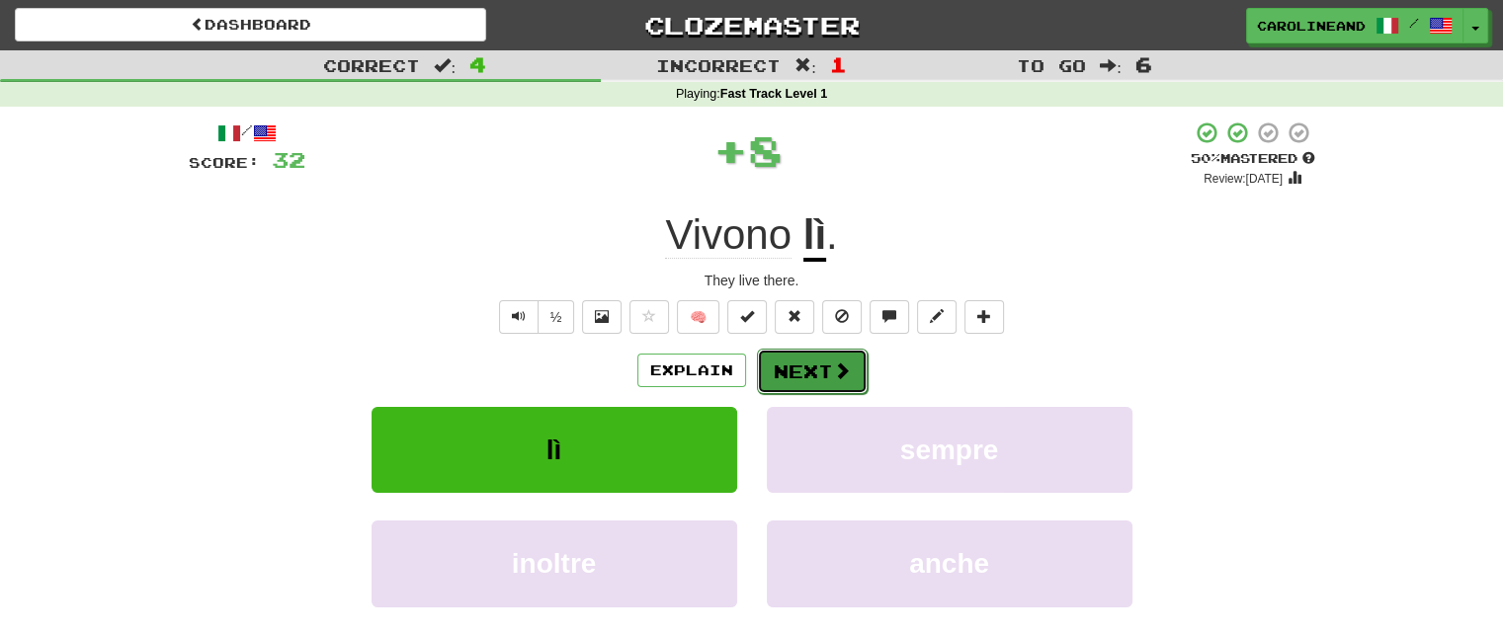
click at [814, 369] on button "Next" at bounding box center [812, 371] width 111 height 45
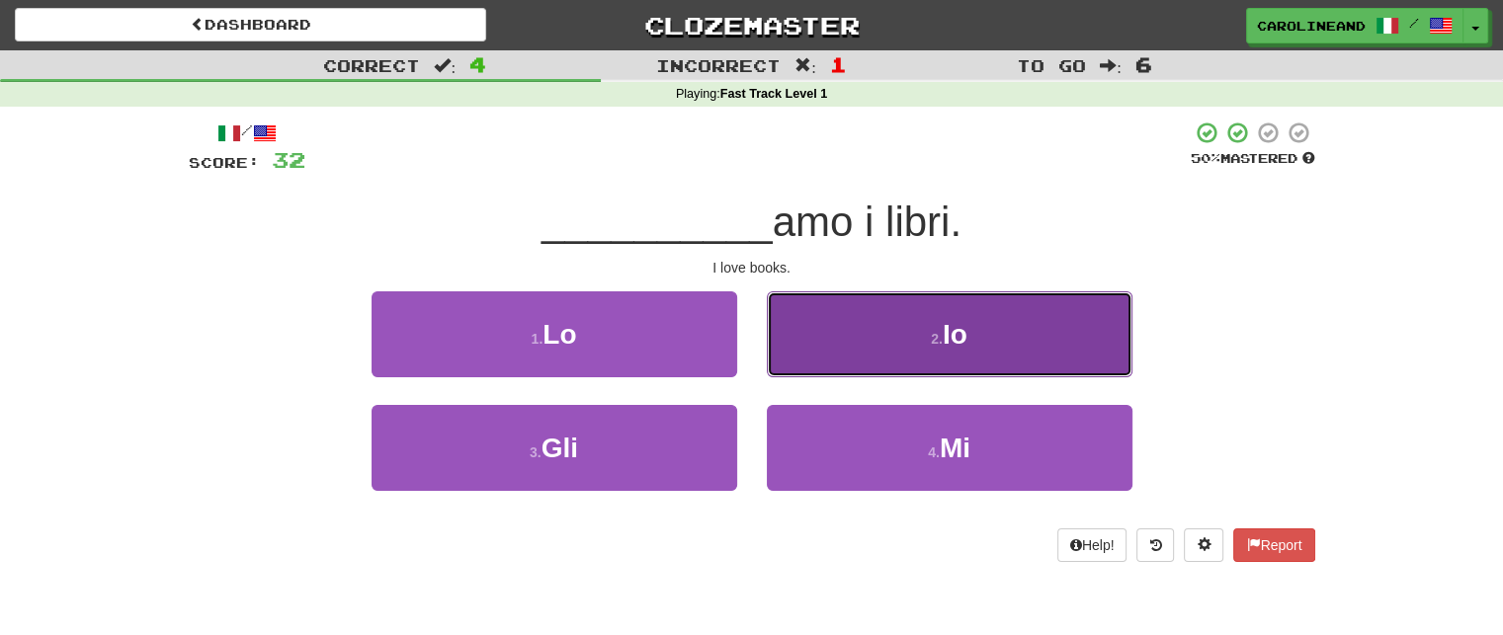
click at [838, 331] on button "2 . Io" at bounding box center [950, 335] width 366 height 86
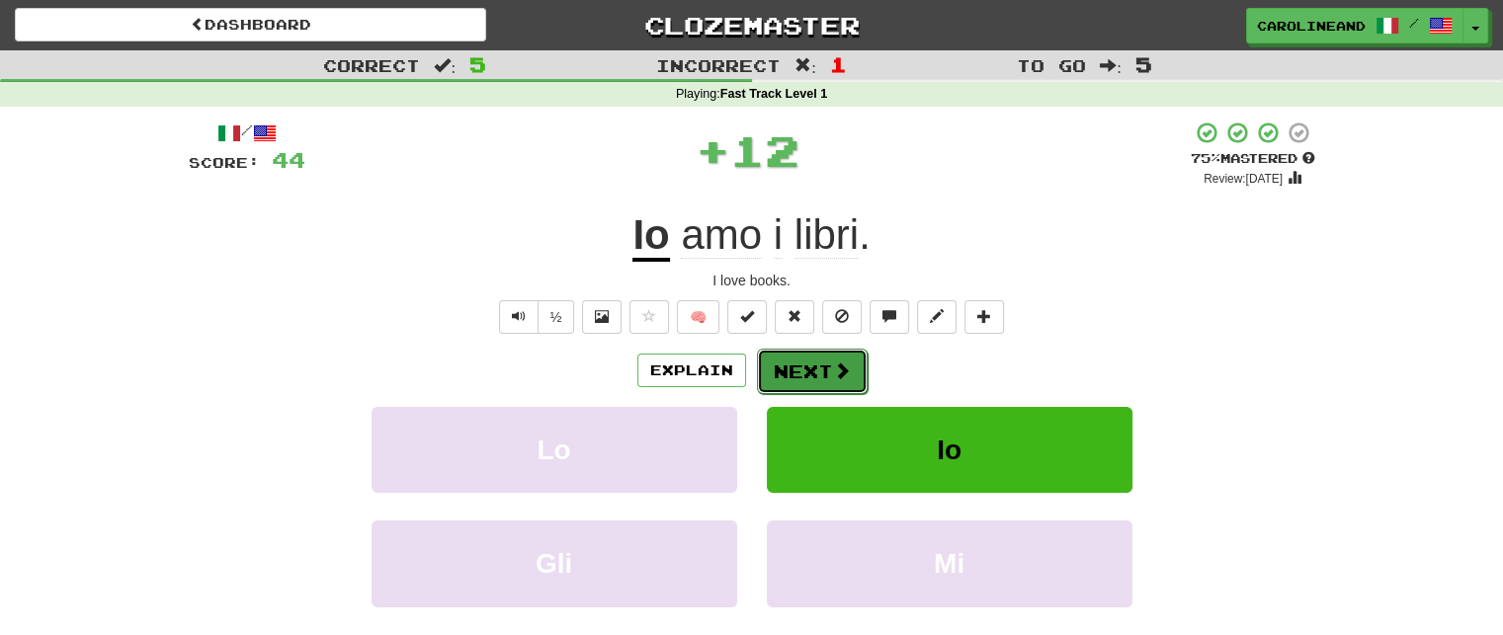
click at [830, 357] on button "Next" at bounding box center [812, 371] width 111 height 45
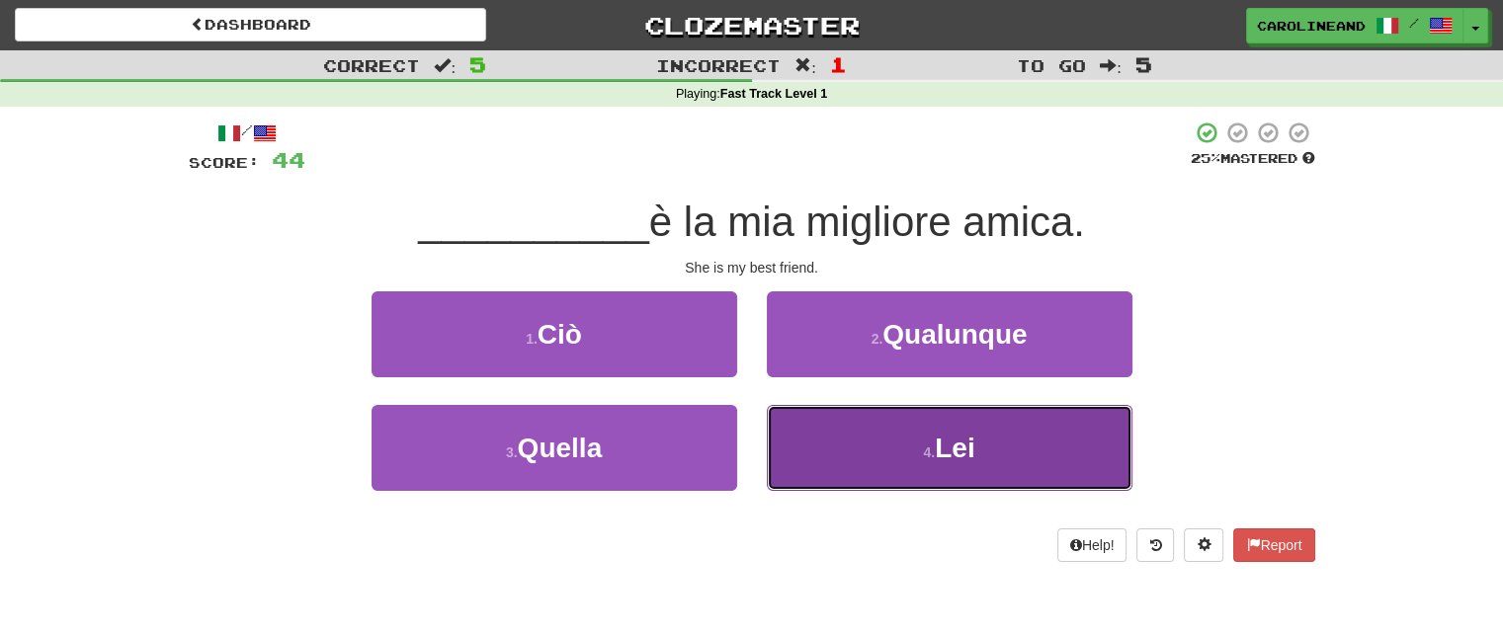
click at [862, 454] on button "4 . Lei" at bounding box center [950, 448] width 366 height 86
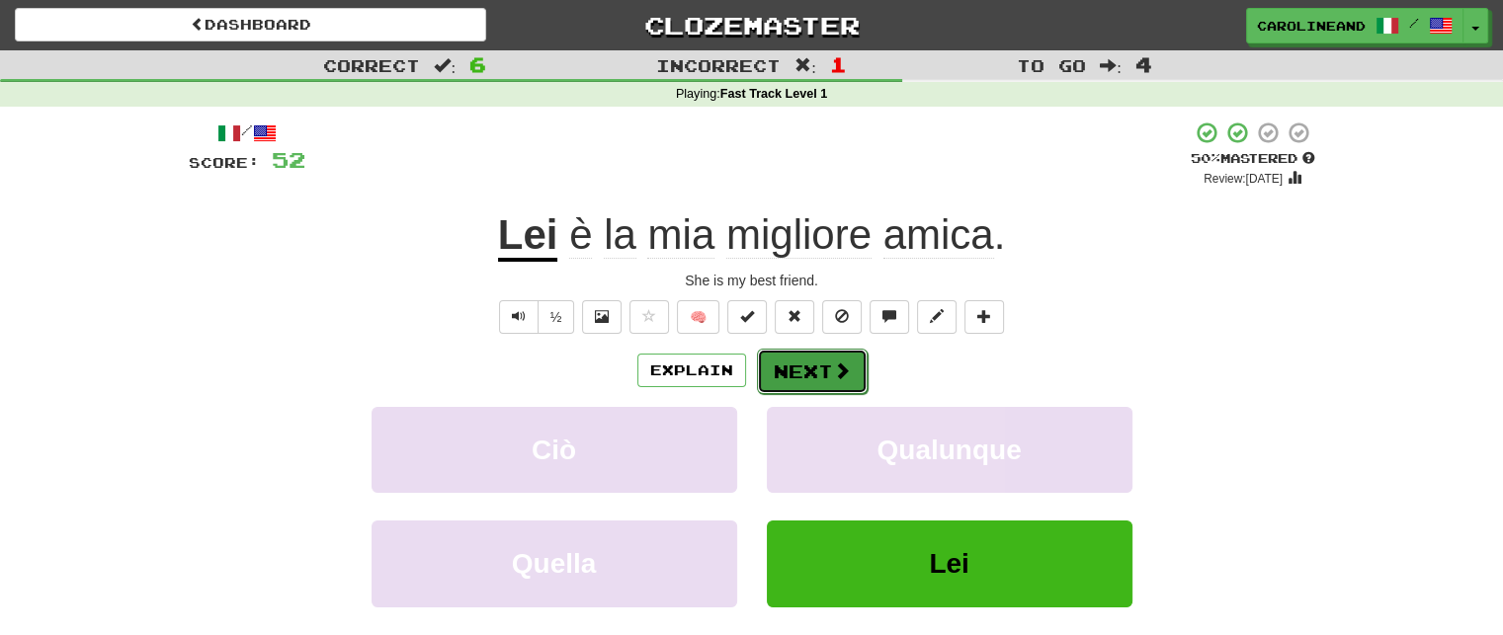
click at [809, 355] on button "Next" at bounding box center [812, 371] width 111 height 45
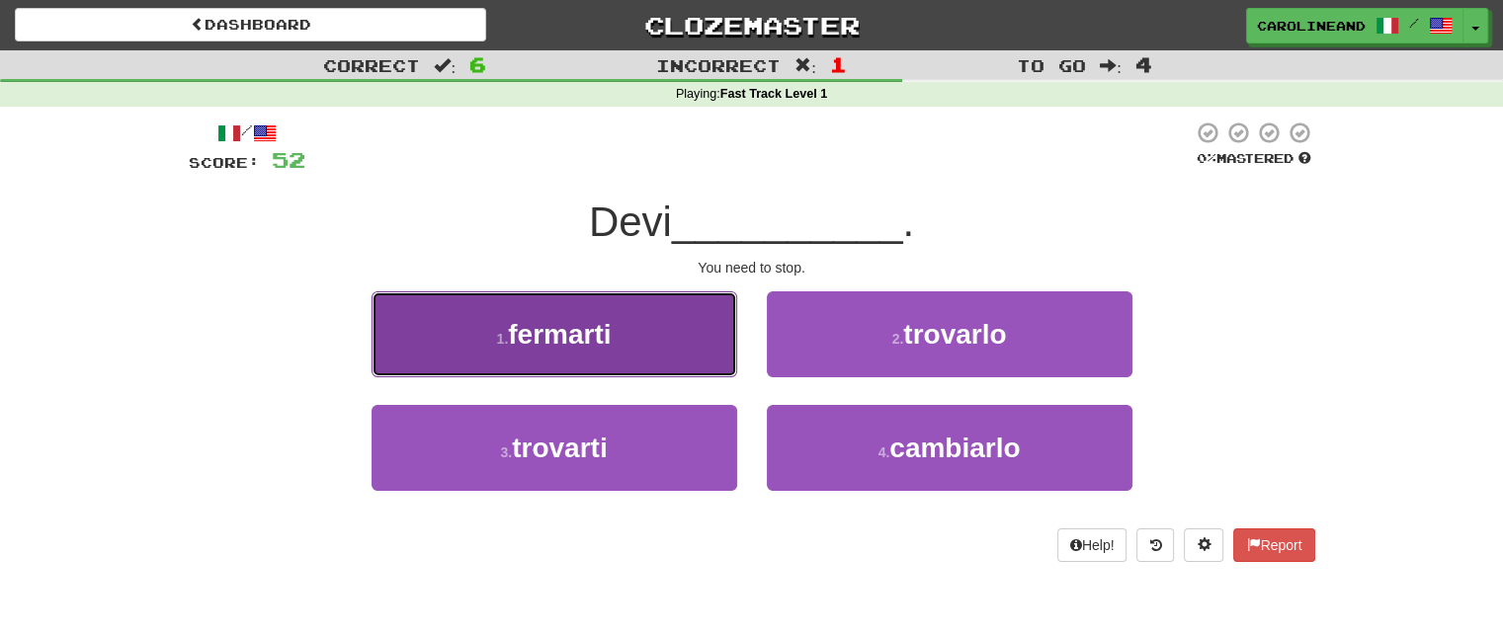
click at [714, 352] on button "1 . fermarti" at bounding box center [555, 335] width 366 height 86
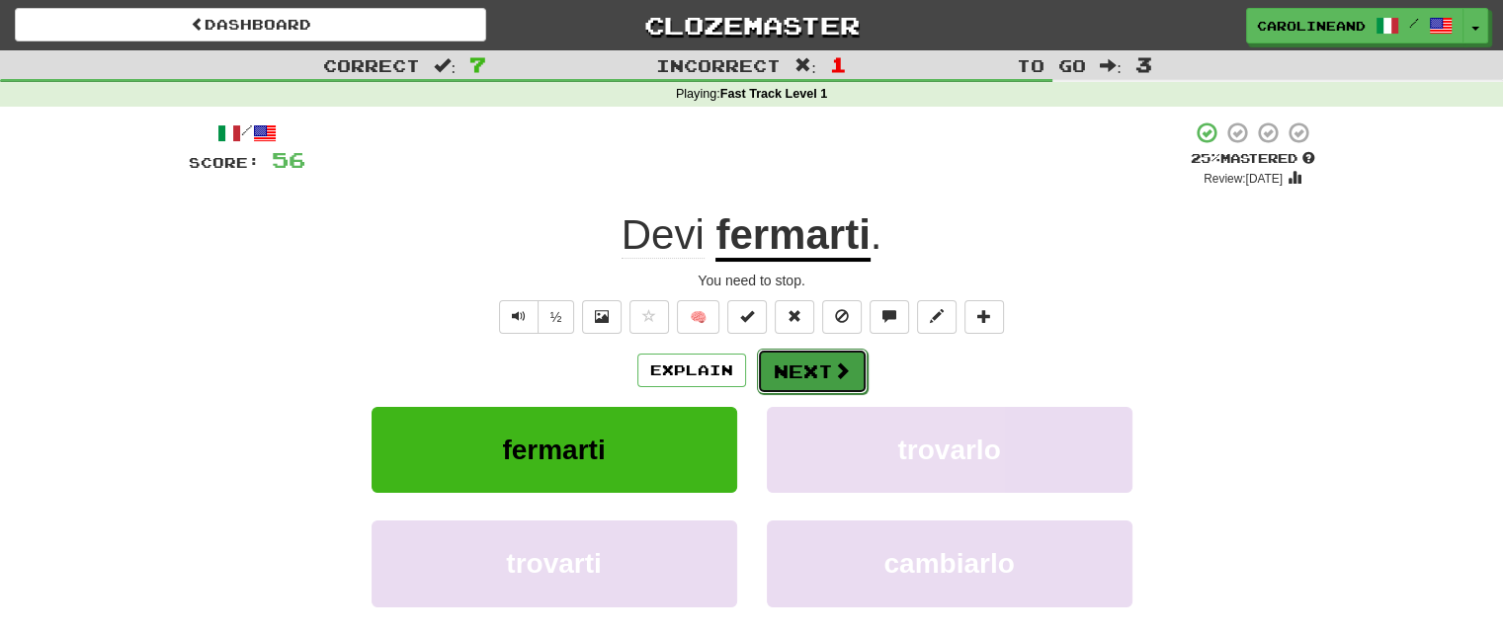
click at [822, 374] on button "Next" at bounding box center [812, 371] width 111 height 45
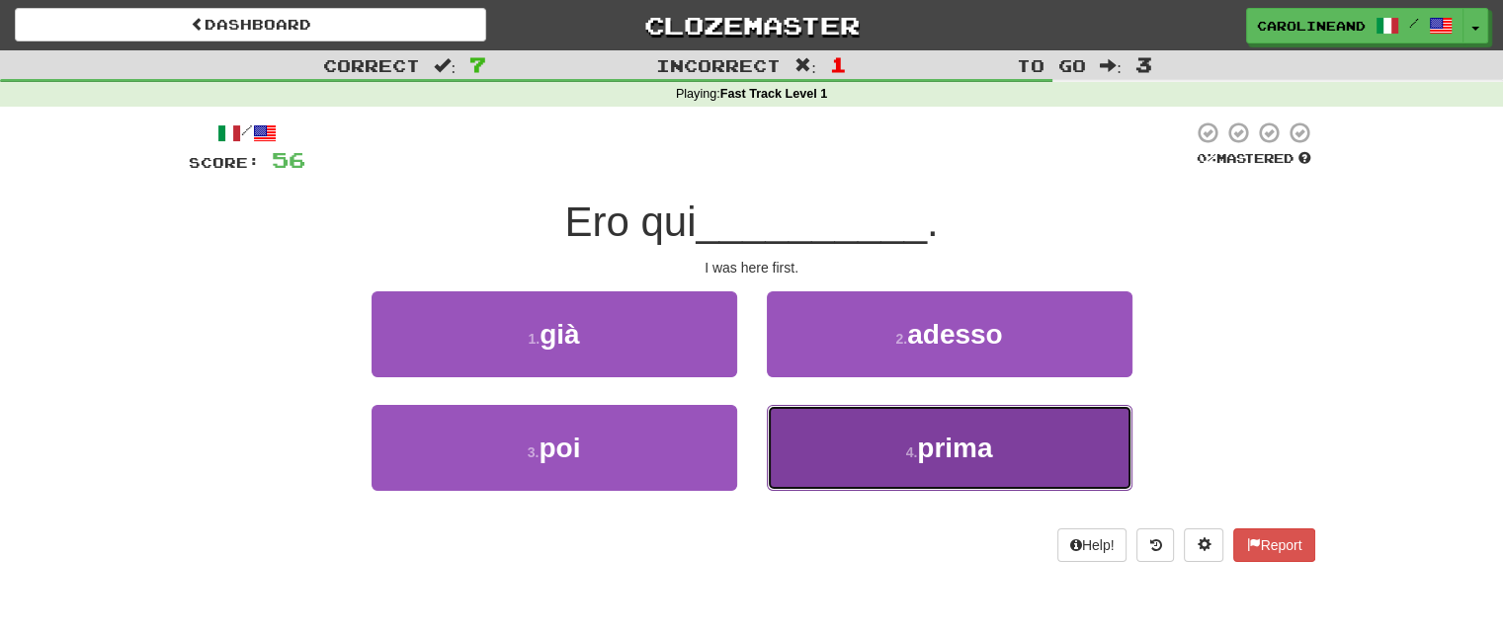
click at [881, 422] on button "4 . prima" at bounding box center [950, 448] width 366 height 86
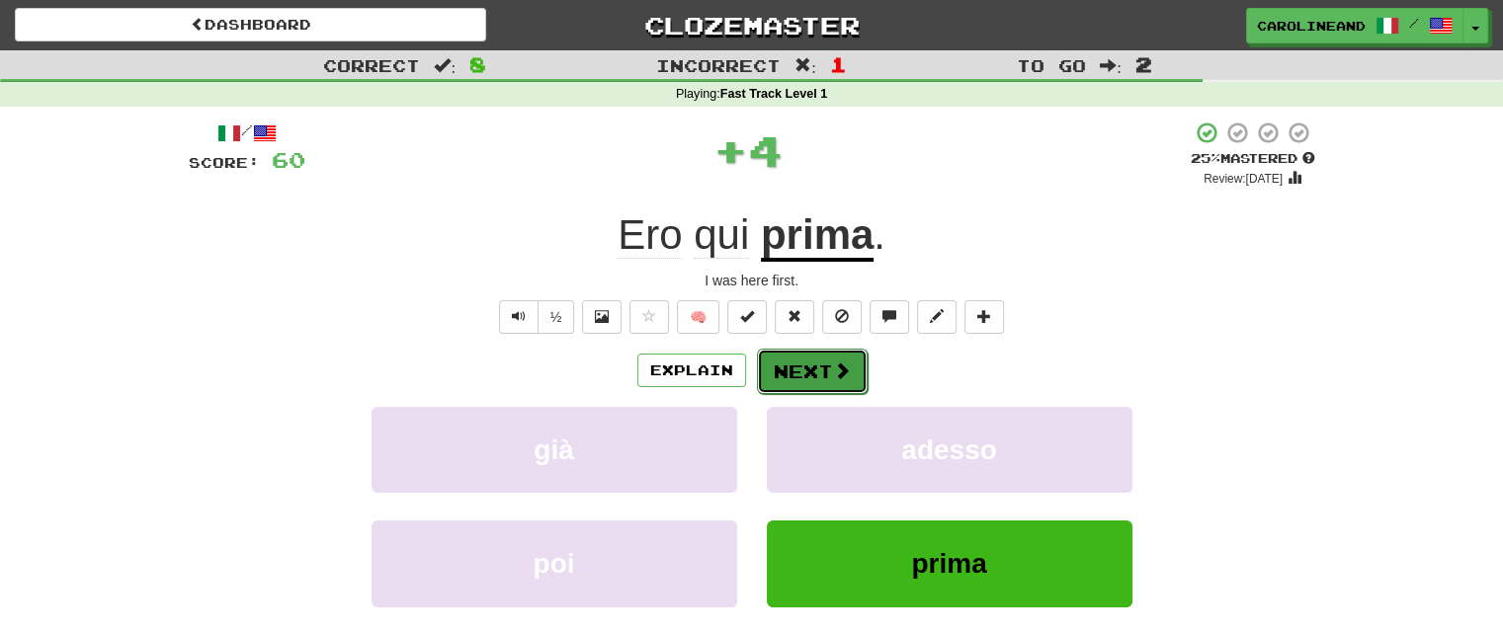
click at [846, 382] on button "Next" at bounding box center [812, 371] width 111 height 45
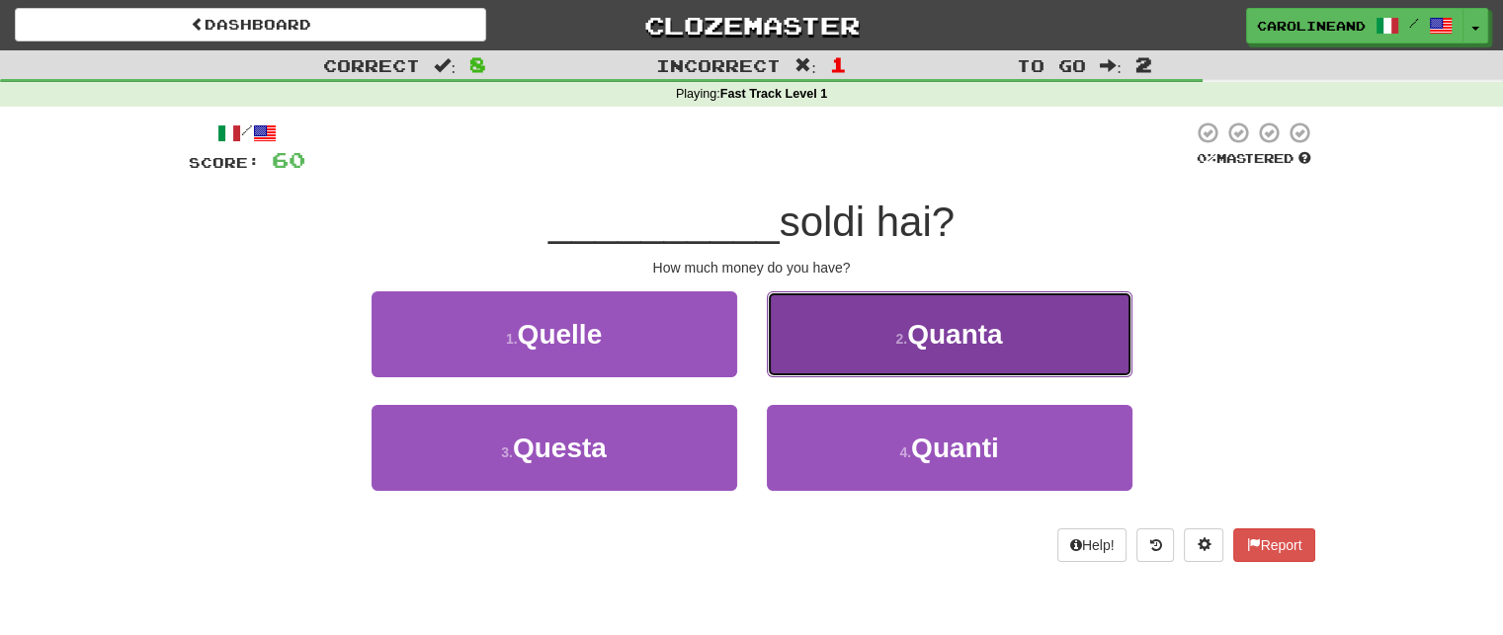
click at [858, 344] on button "2 . Quanta" at bounding box center [950, 335] width 366 height 86
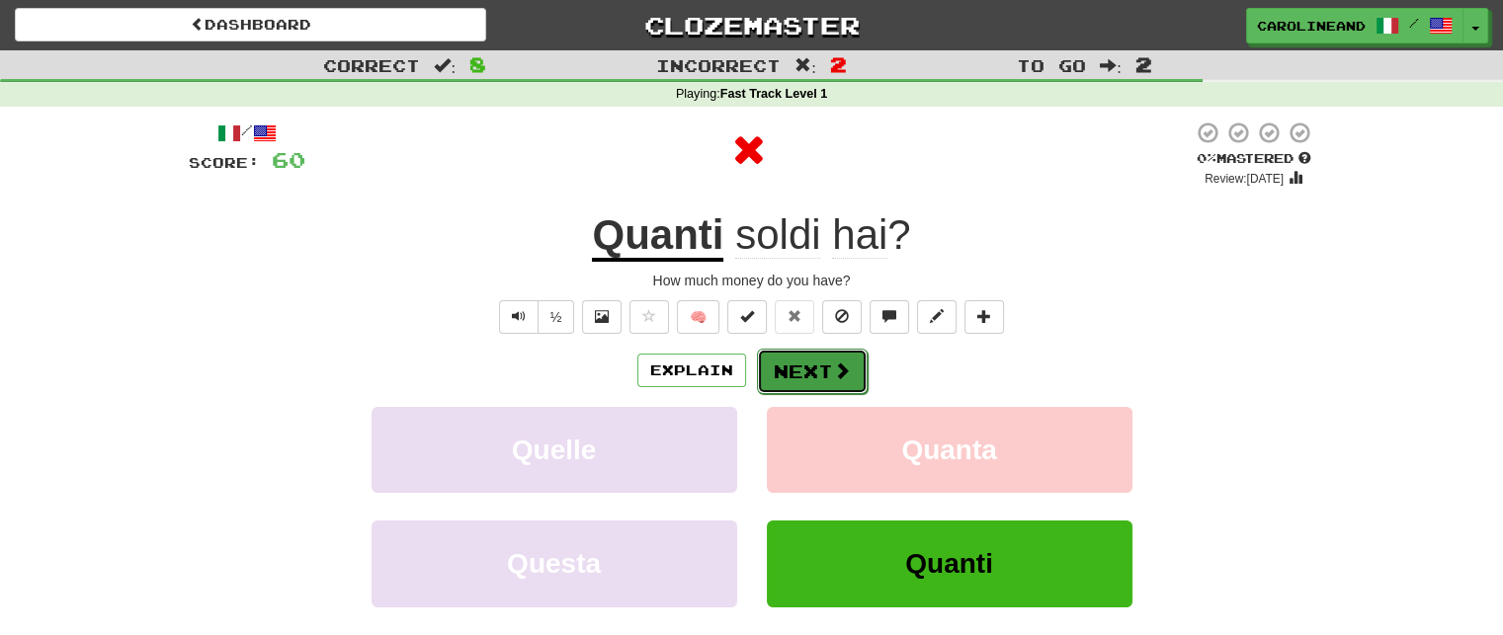
click at [829, 367] on button "Next" at bounding box center [812, 371] width 111 height 45
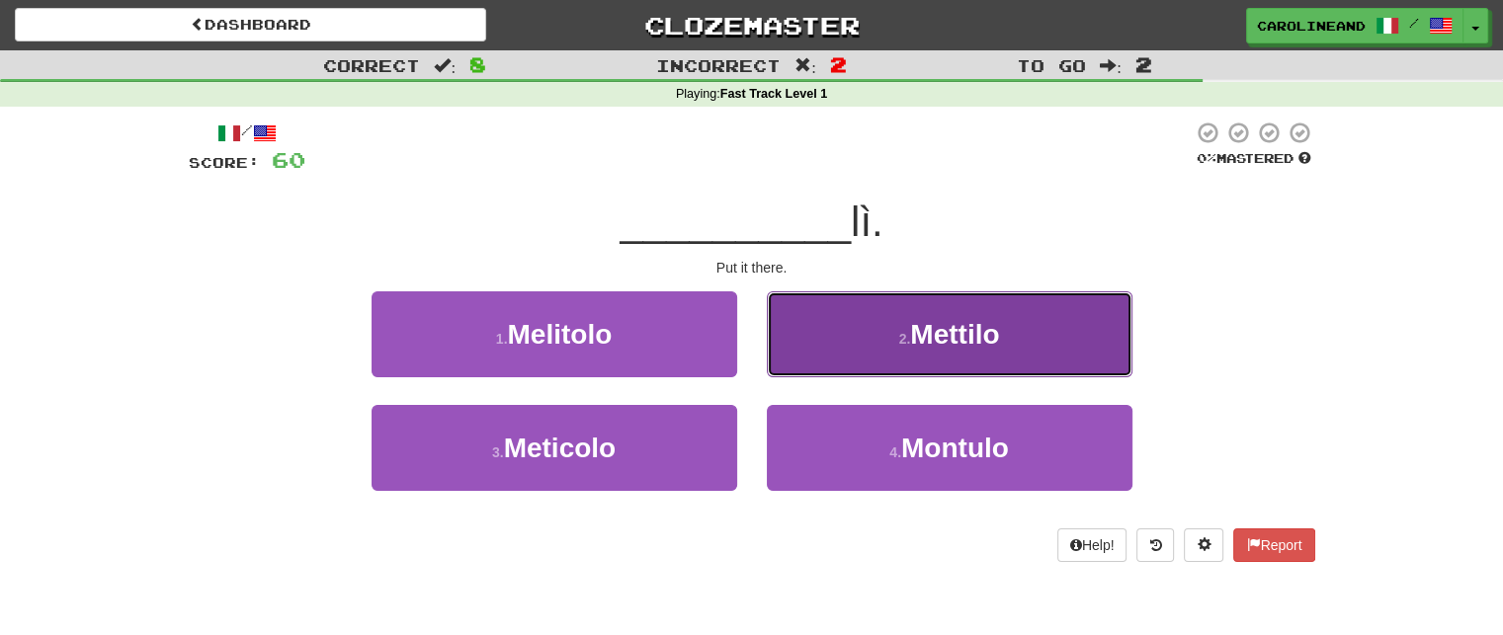
click at [846, 351] on button "2 . Mettilo" at bounding box center [950, 335] width 366 height 86
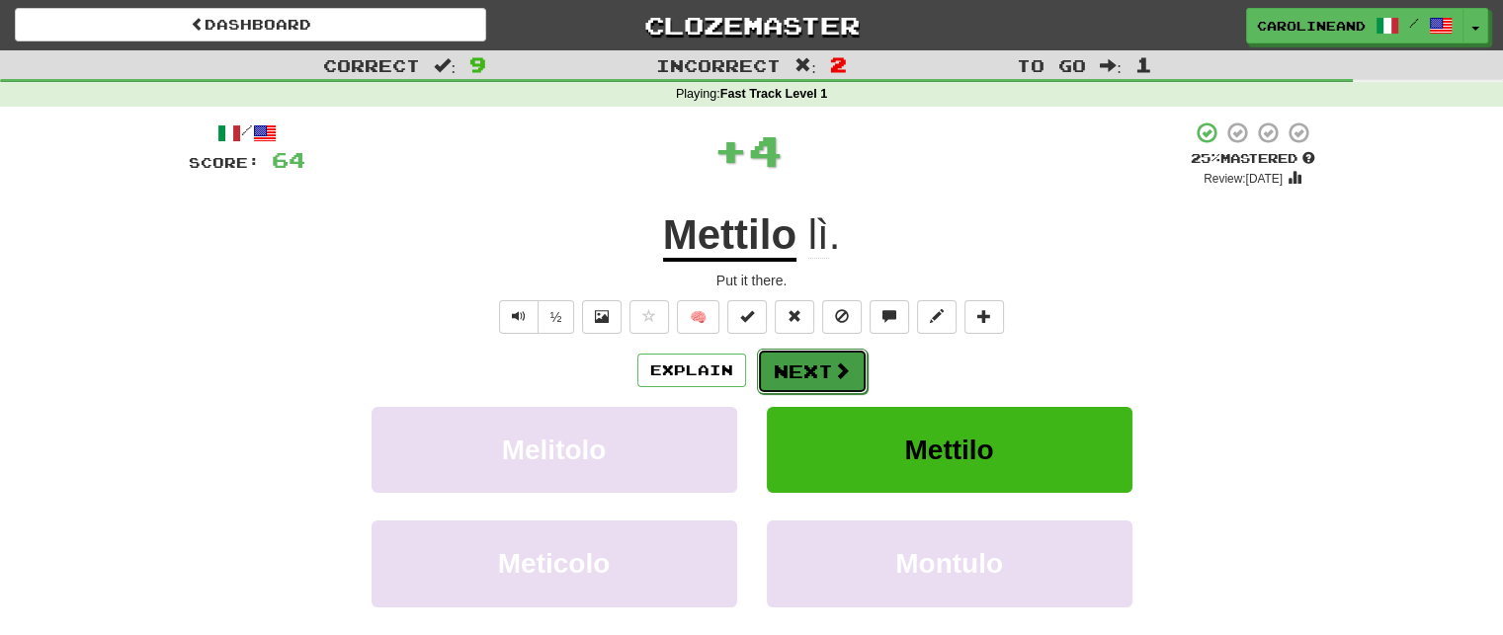
click at [836, 362] on span at bounding box center [842, 371] width 18 height 18
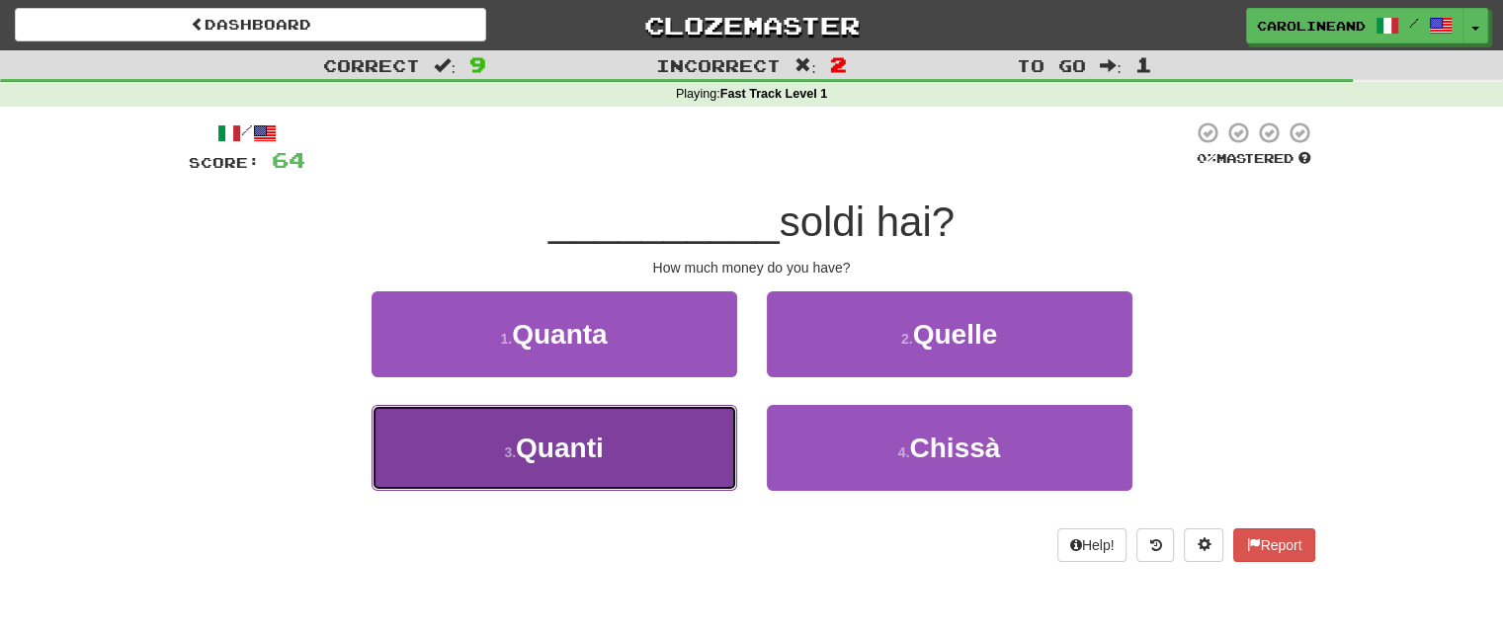
click at [641, 486] on button "3 . Quanti" at bounding box center [555, 448] width 366 height 86
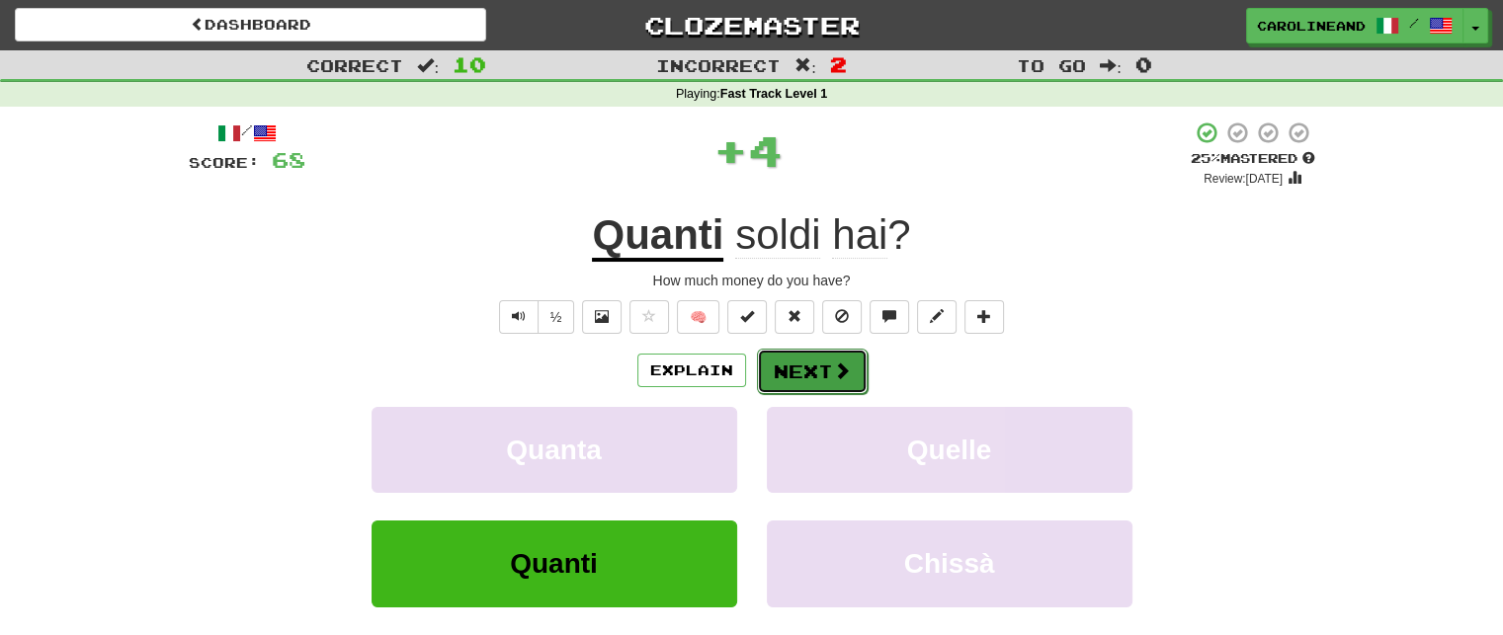
click at [804, 360] on button "Next" at bounding box center [812, 371] width 111 height 45
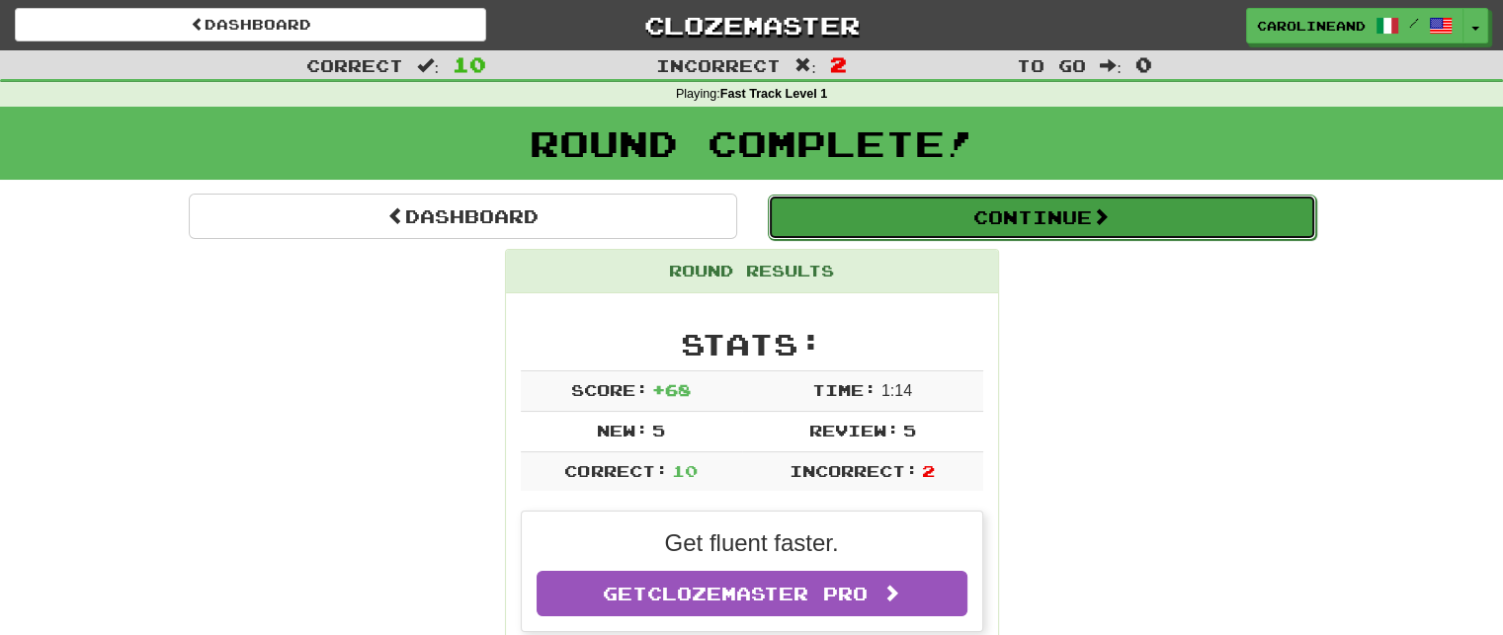
click at [1070, 232] on button "Continue" at bounding box center [1042, 217] width 548 height 45
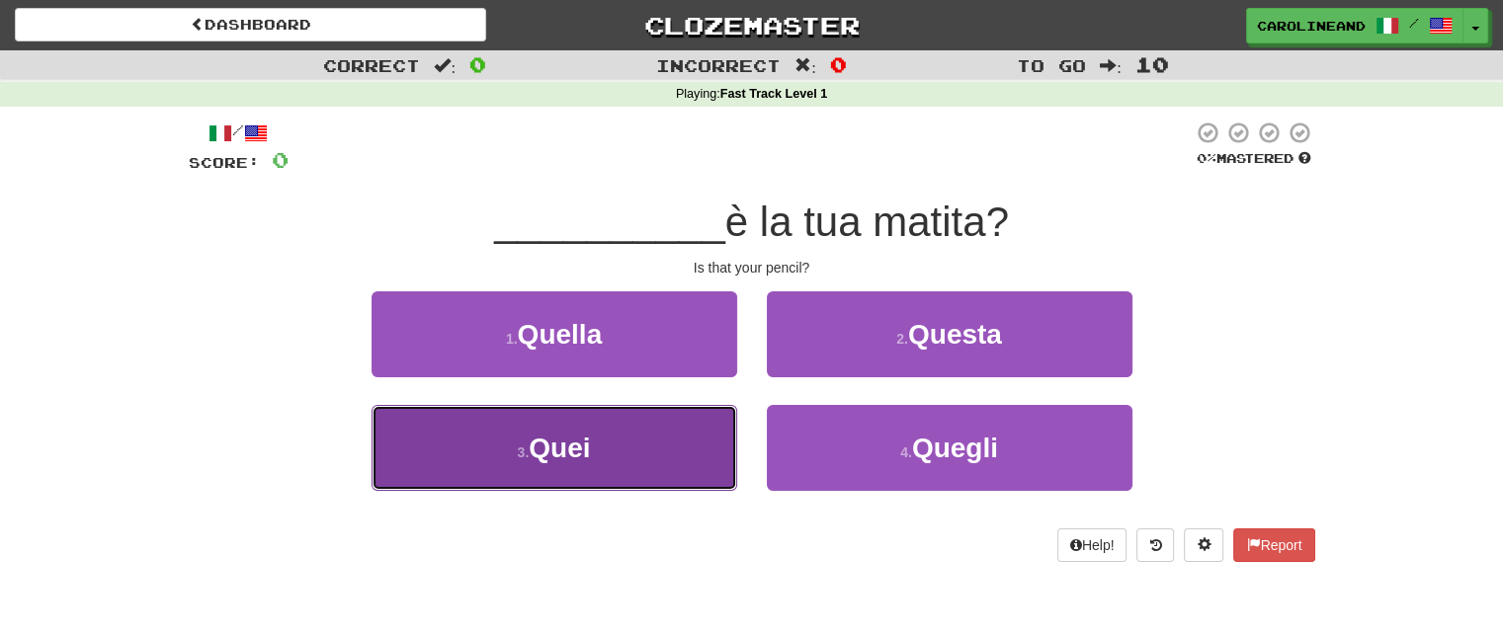
click at [725, 442] on button "3 . Quei" at bounding box center [555, 448] width 366 height 86
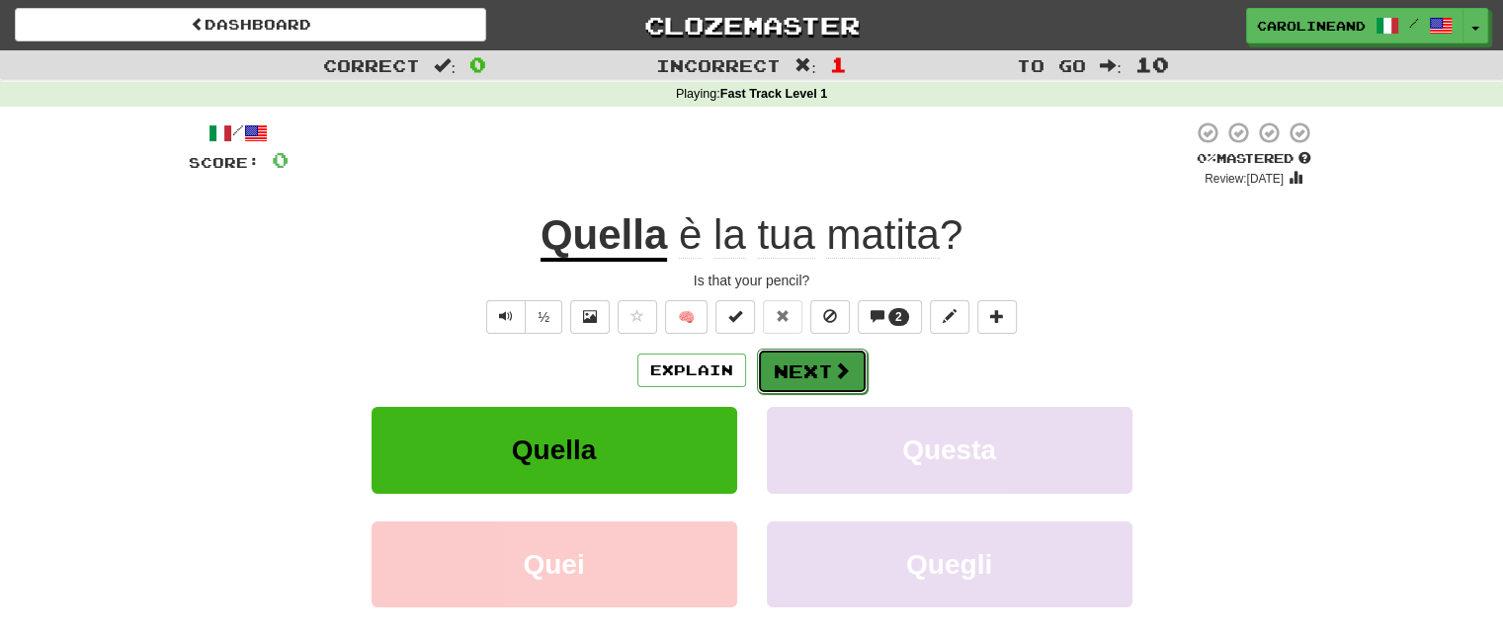
click at [822, 374] on button "Next" at bounding box center [812, 371] width 111 height 45
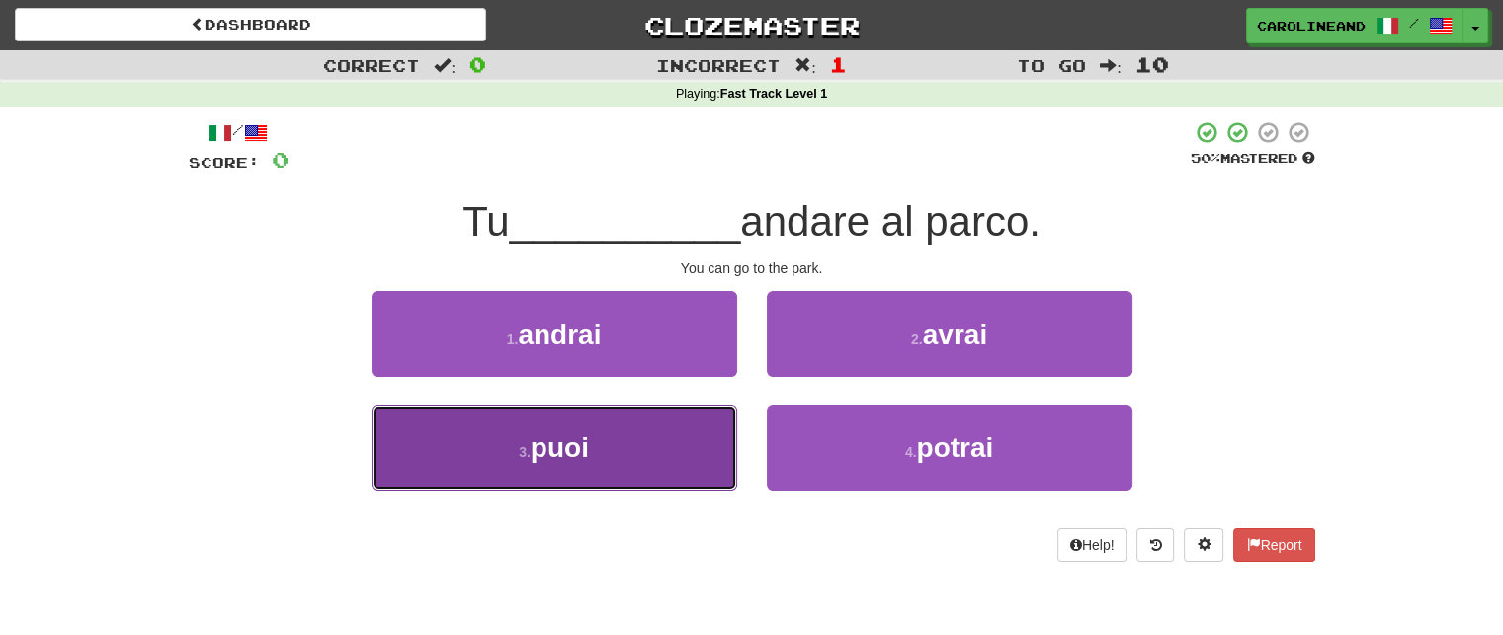
click at [667, 437] on button "3 . puoi" at bounding box center [555, 448] width 366 height 86
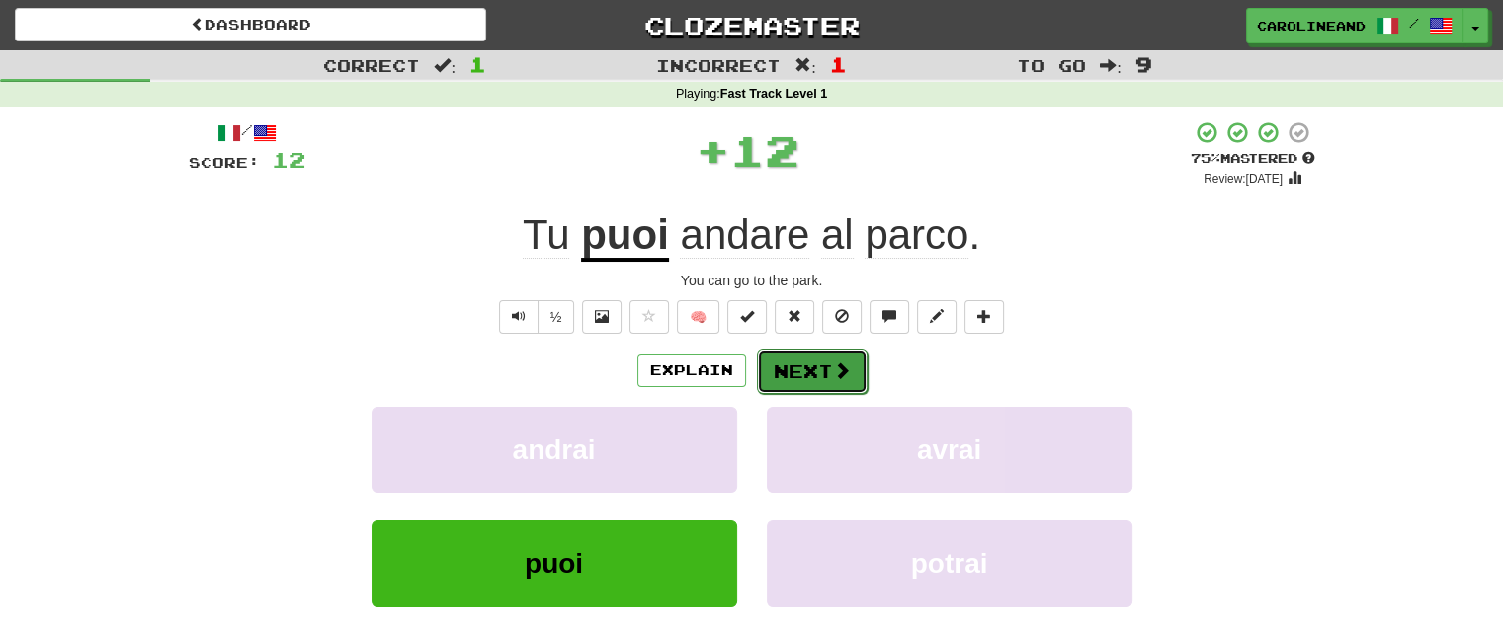
click at [835, 362] on span at bounding box center [842, 371] width 18 height 18
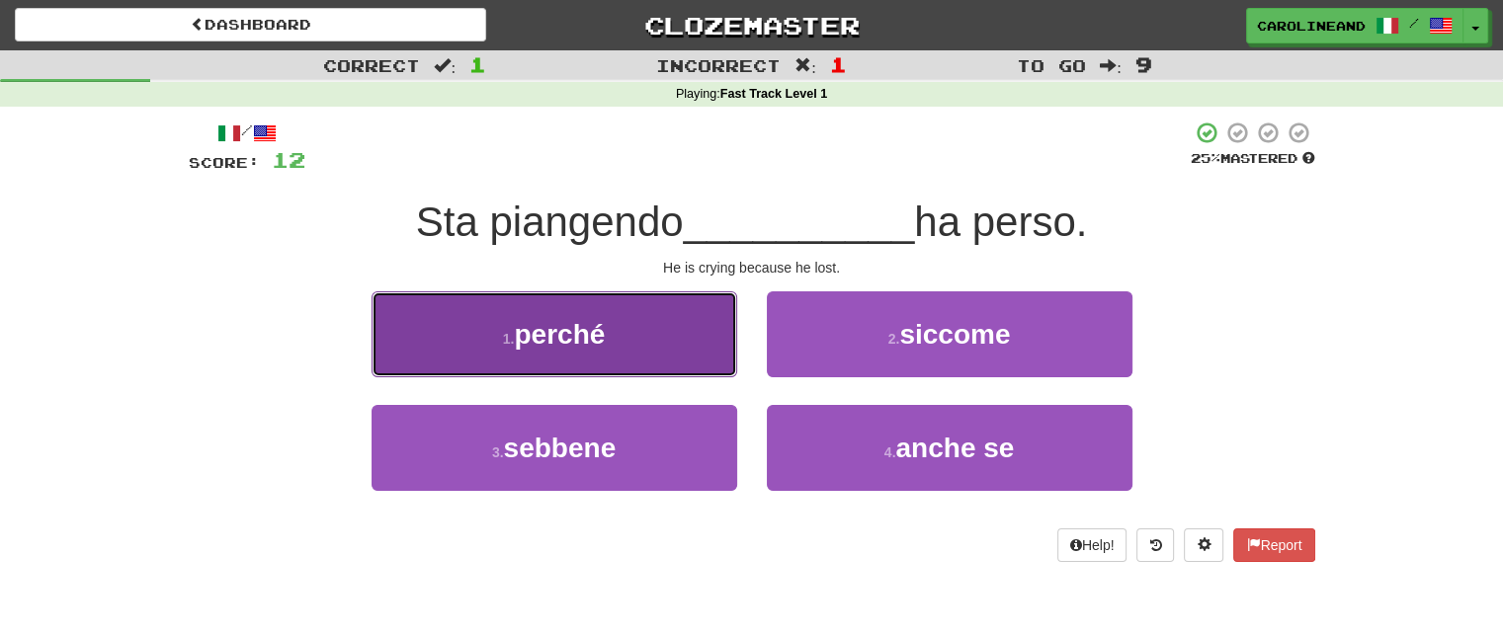
click at [671, 351] on button "1 . perché" at bounding box center [555, 335] width 366 height 86
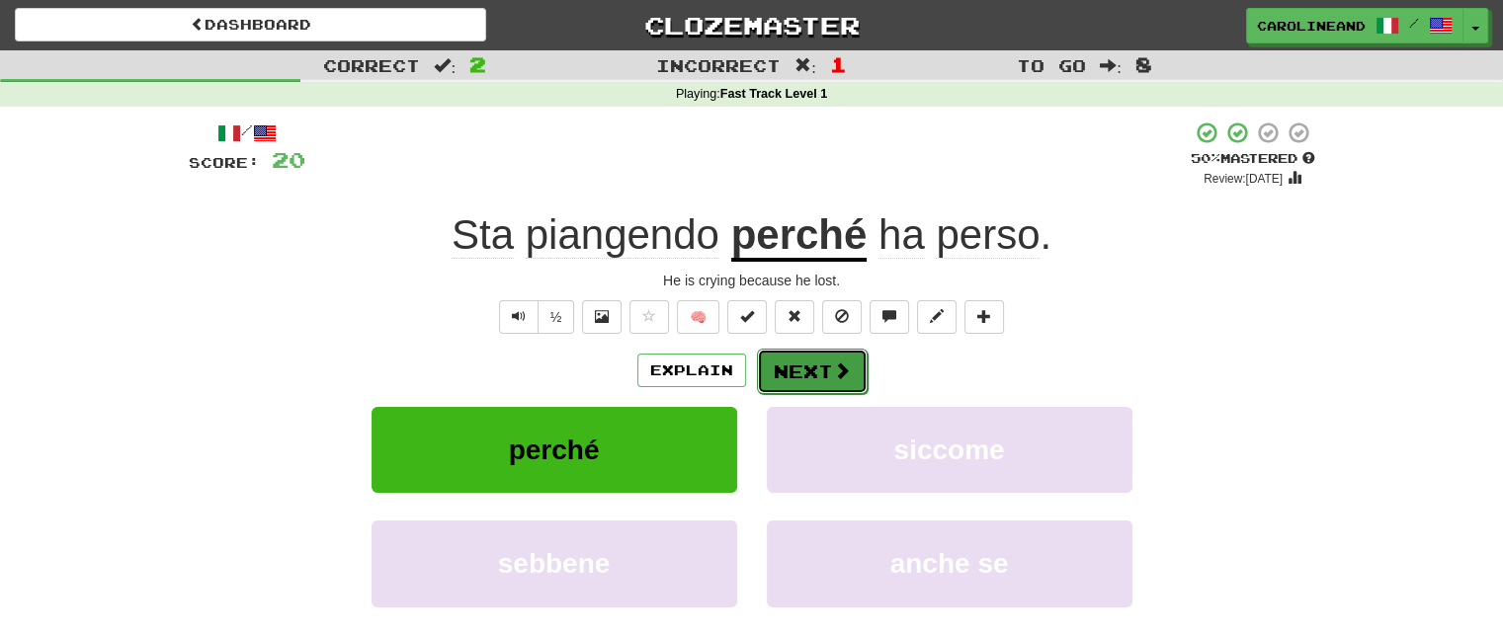
click at [790, 371] on button "Next" at bounding box center [812, 371] width 111 height 45
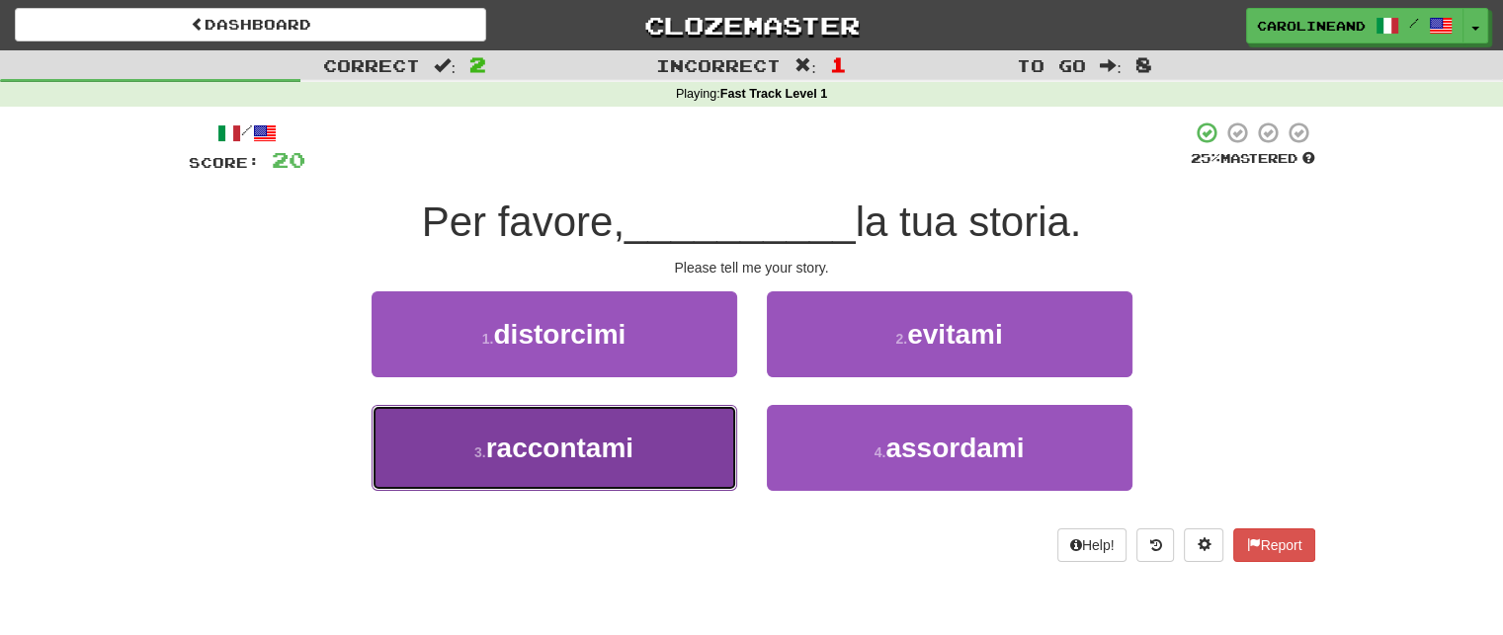
click at [703, 434] on button "3 . raccontami" at bounding box center [555, 448] width 366 height 86
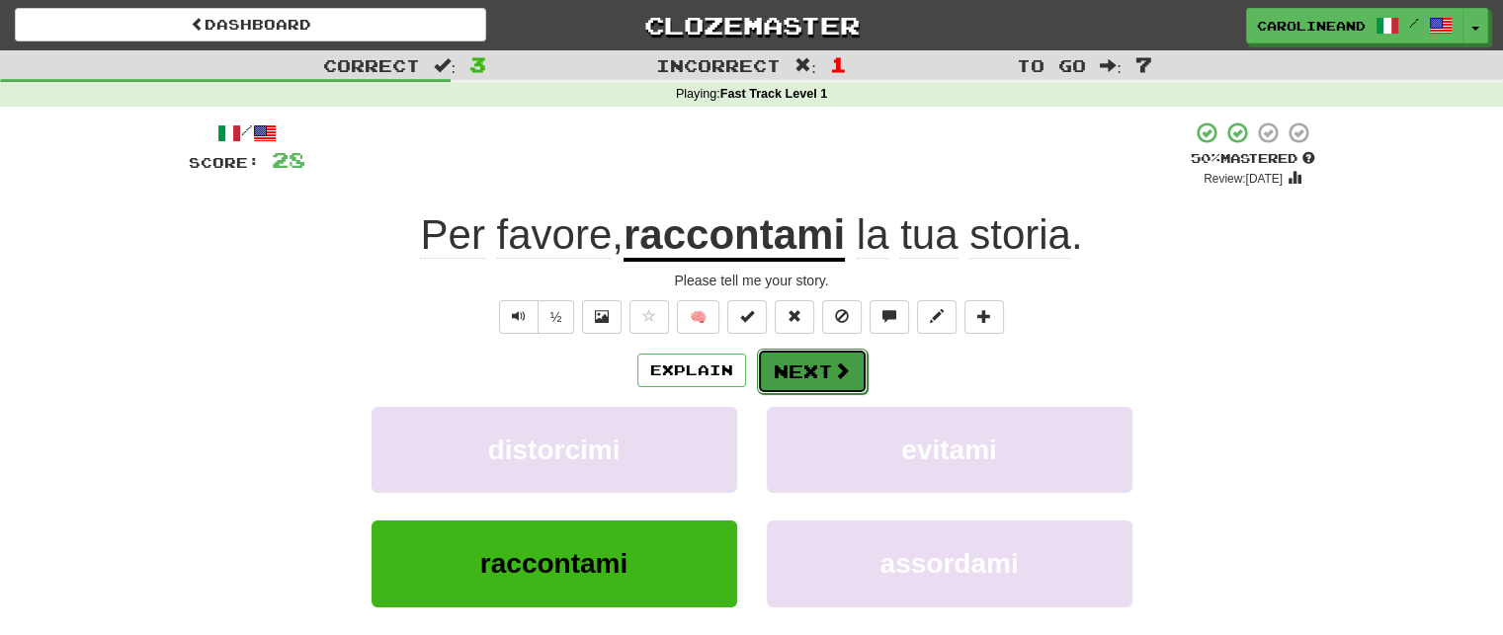
click at [822, 367] on button "Next" at bounding box center [812, 371] width 111 height 45
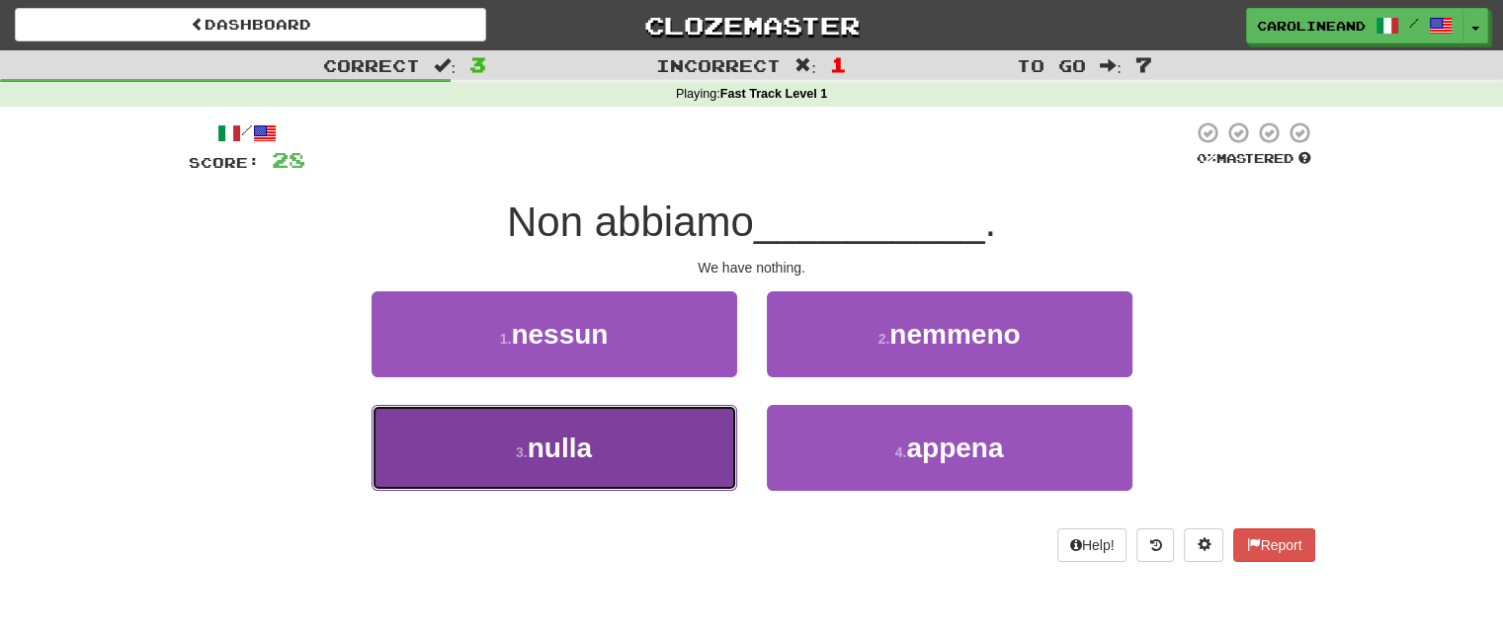
click at [703, 430] on button "3 . nulla" at bounding box center [555, 448] width 366 height 86
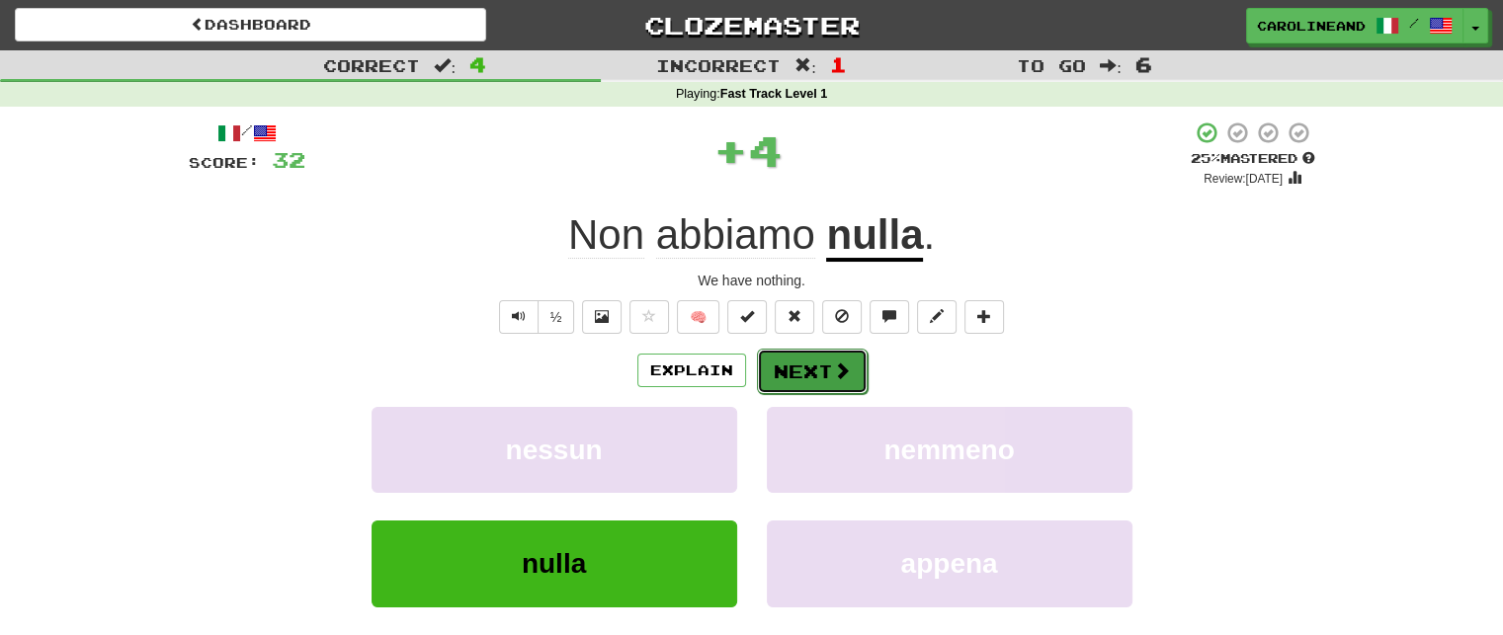
click at [841, 379] on span at bounding box center [842, 371] width 18 height 18
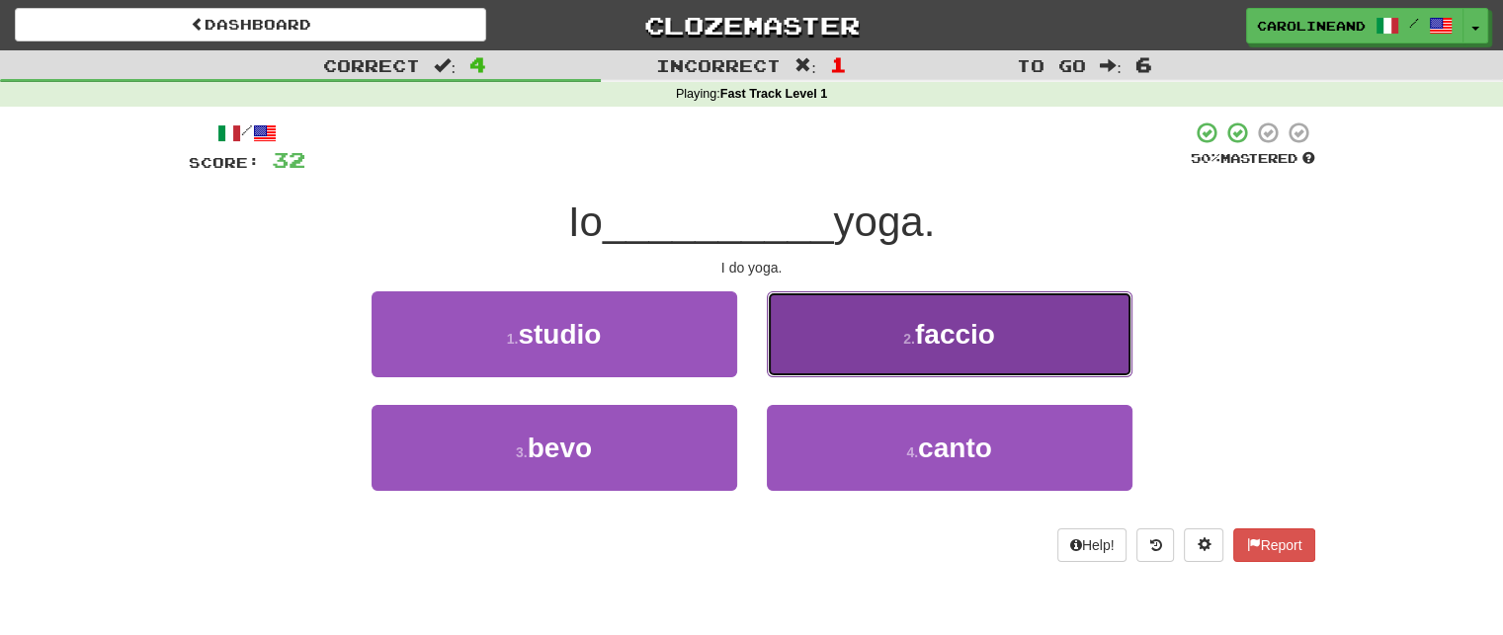
click at [907, 299] on button "2 . faccio" at bounding box center [950, 335] width 366 height 86
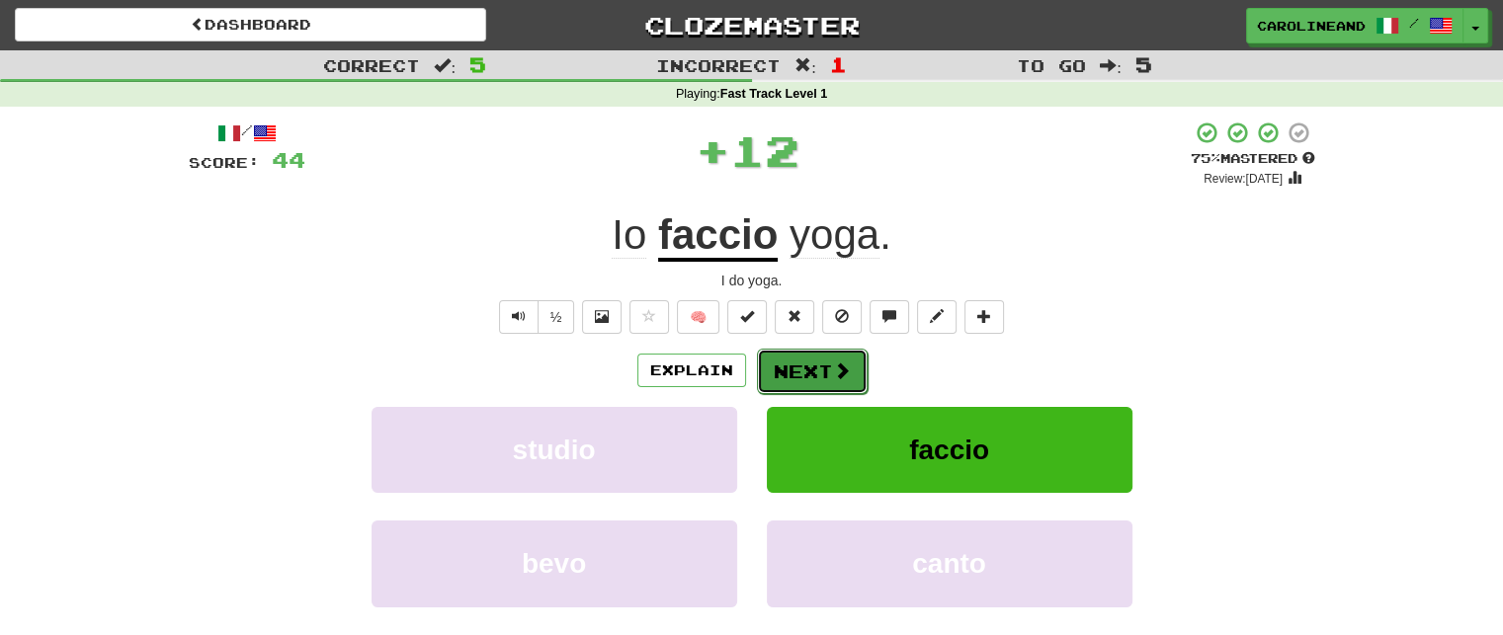
click at [822, 356] on button "Next" at bounding box center [812, 371] width 111 height 45
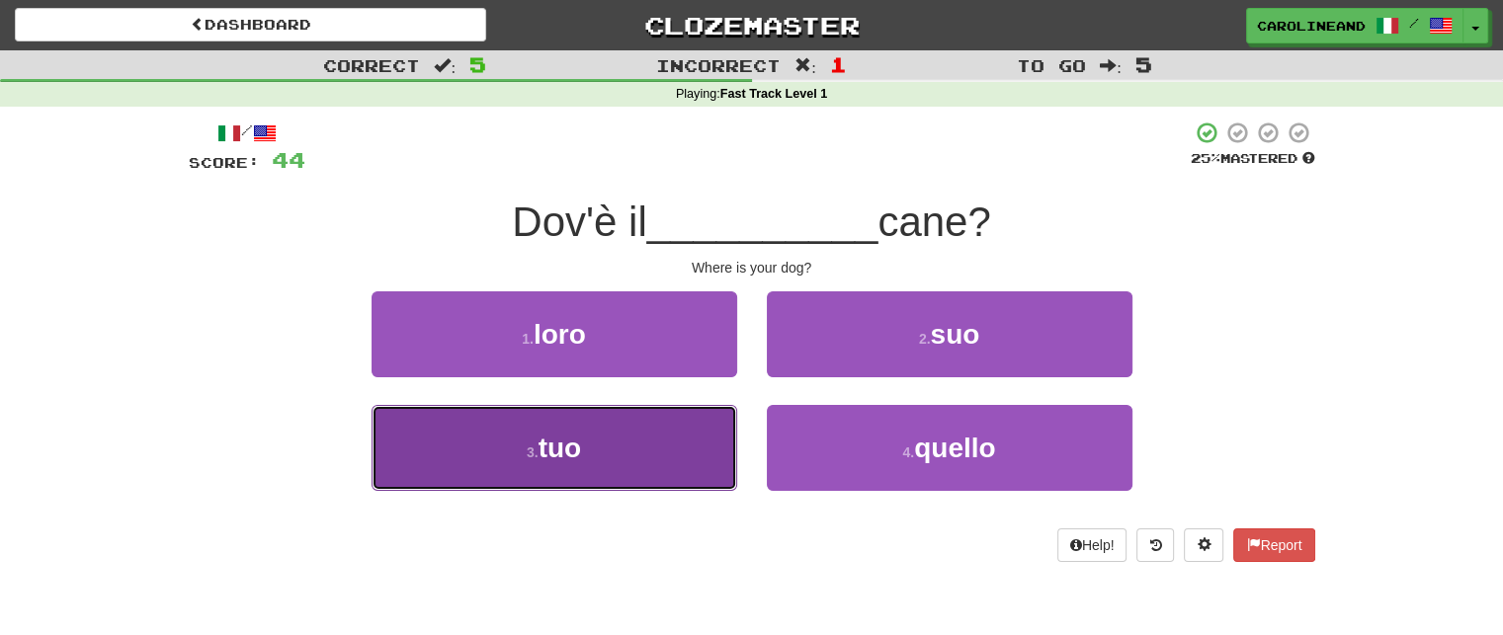
click at [688, 424] on button "3 . tuo" at bounding box center [555, 448] width 366 height 86
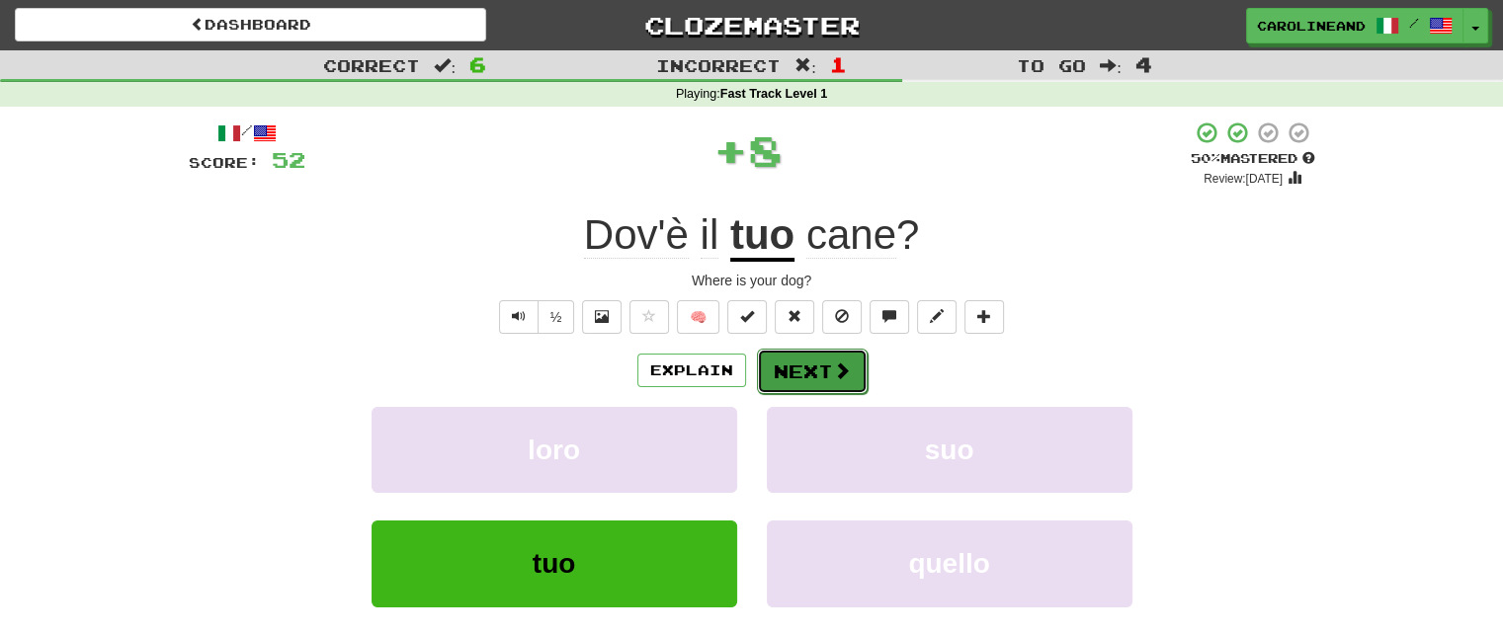
click at [814, 371] on button "Next" at bounding box center [812, 371] width 111 height 45
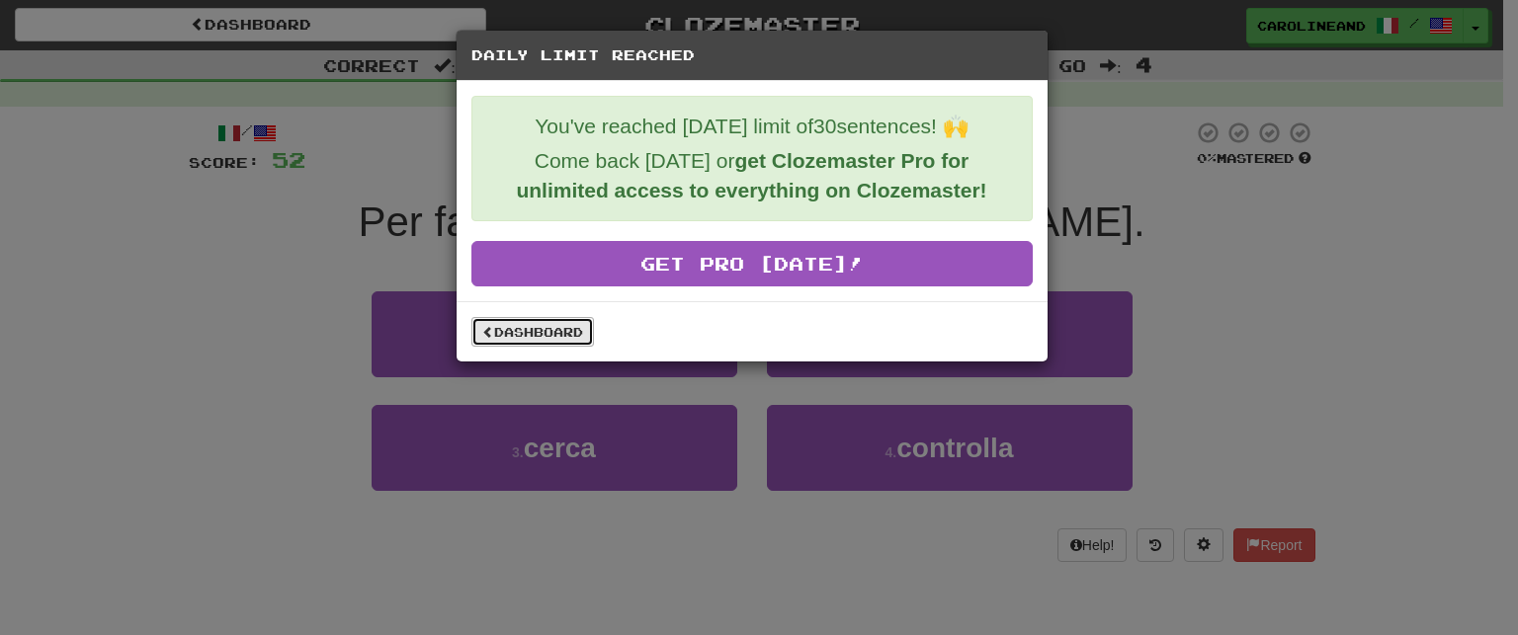
click at [565, 334] on link "Dashboard" at bounding box center [532, 332] width 123 height 30
